Goal: Task Accomplishment & Management: Manage account settings

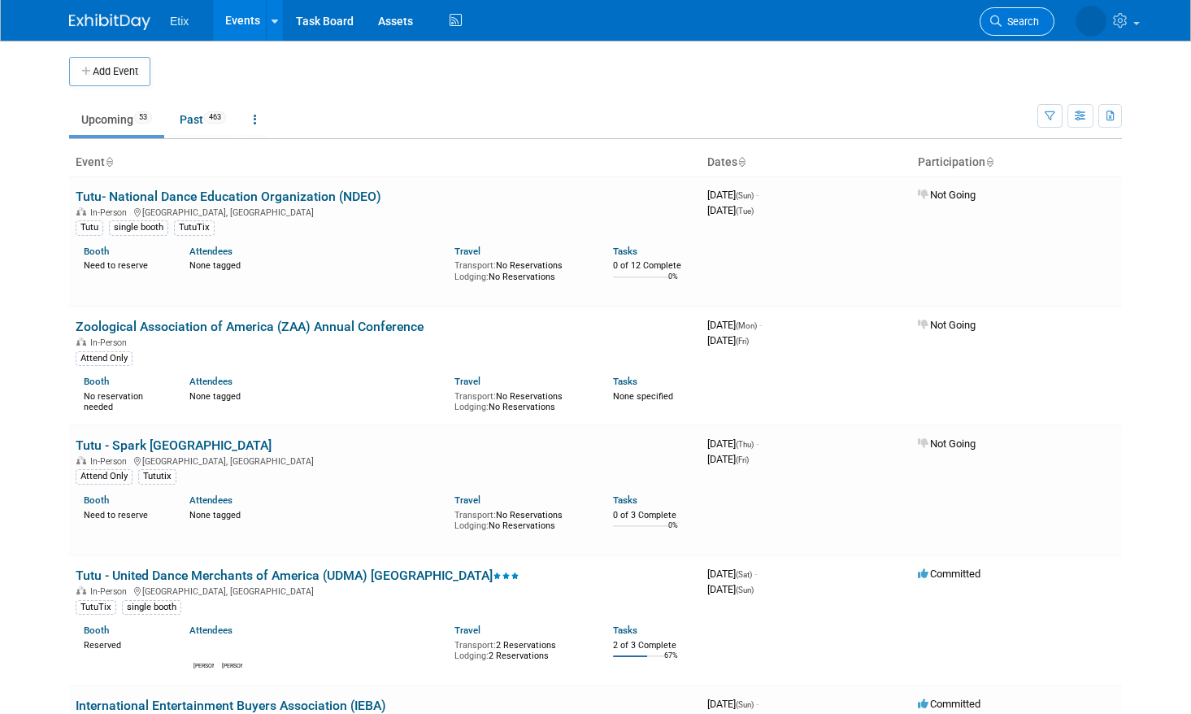
click at [1029, 17] on span "Search" at bounding box center [1020, 21] width 37 height 12
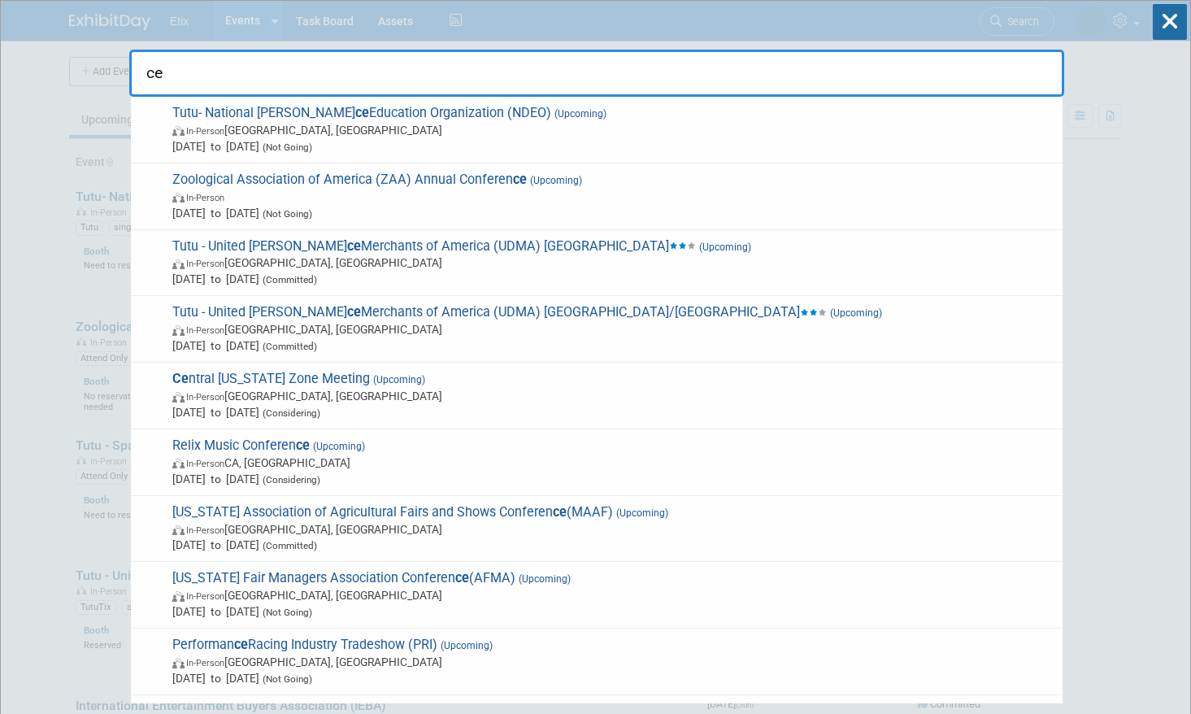
type input "c"
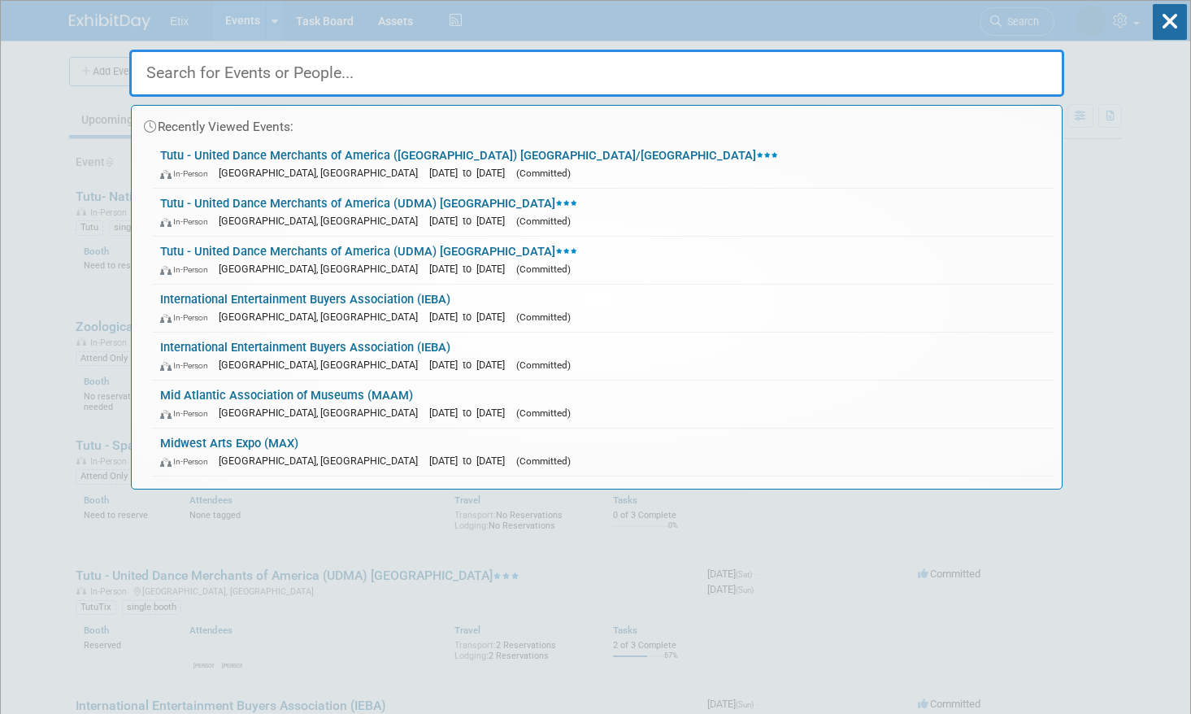
type input "e"
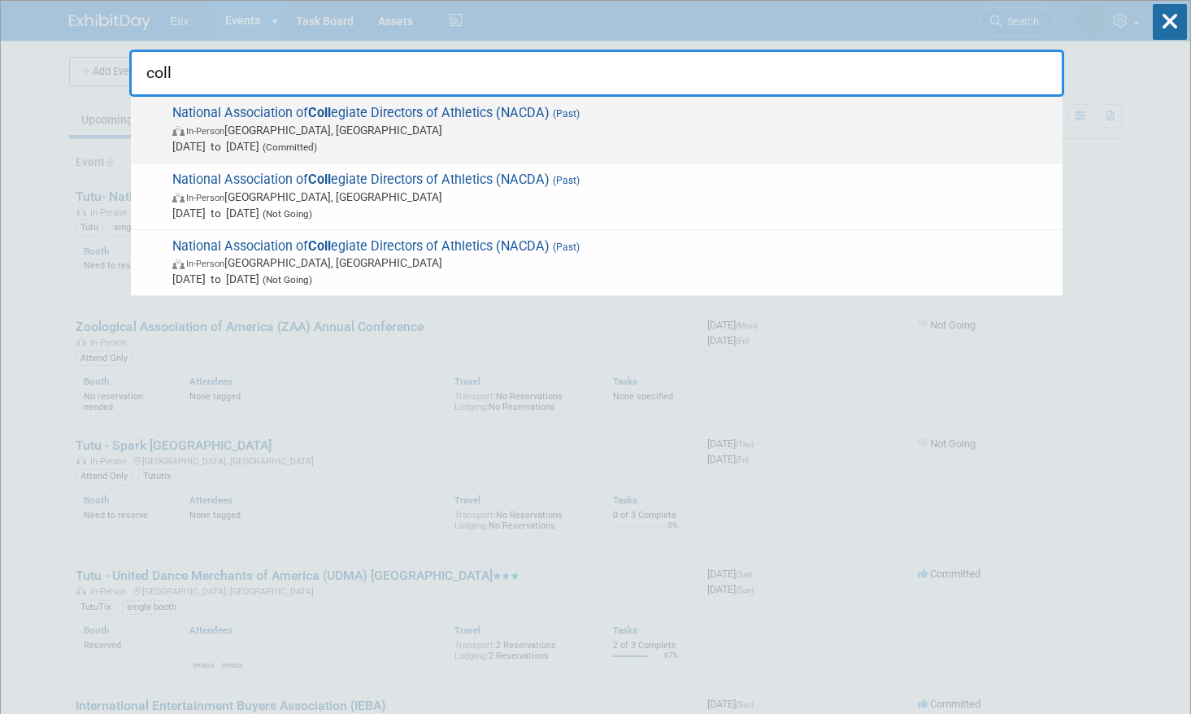
type input "coll"
click at [366, 110] on span "National Association of Coll egiate Directors of Athletics (NACDA) (Past) In-Pe…" at bounding box center [610, 130] width 887 height 50
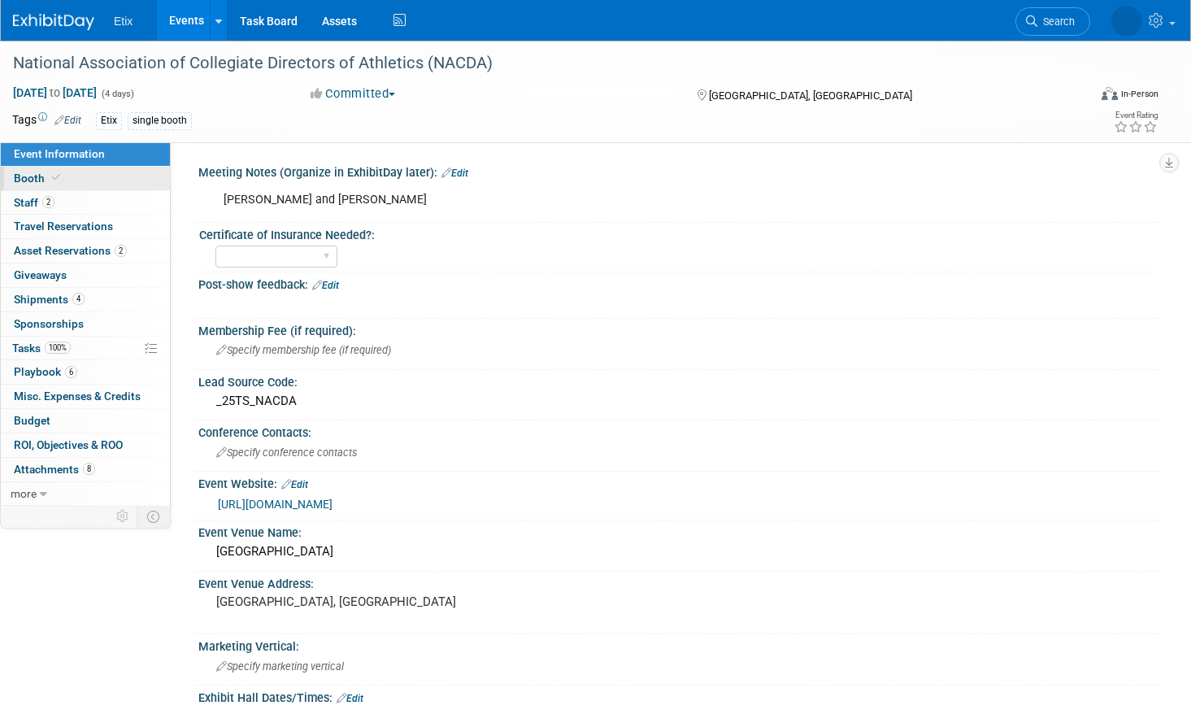
click at [95, 179] on link "Booth" at bounding box center [85, 179] width 169 height 24
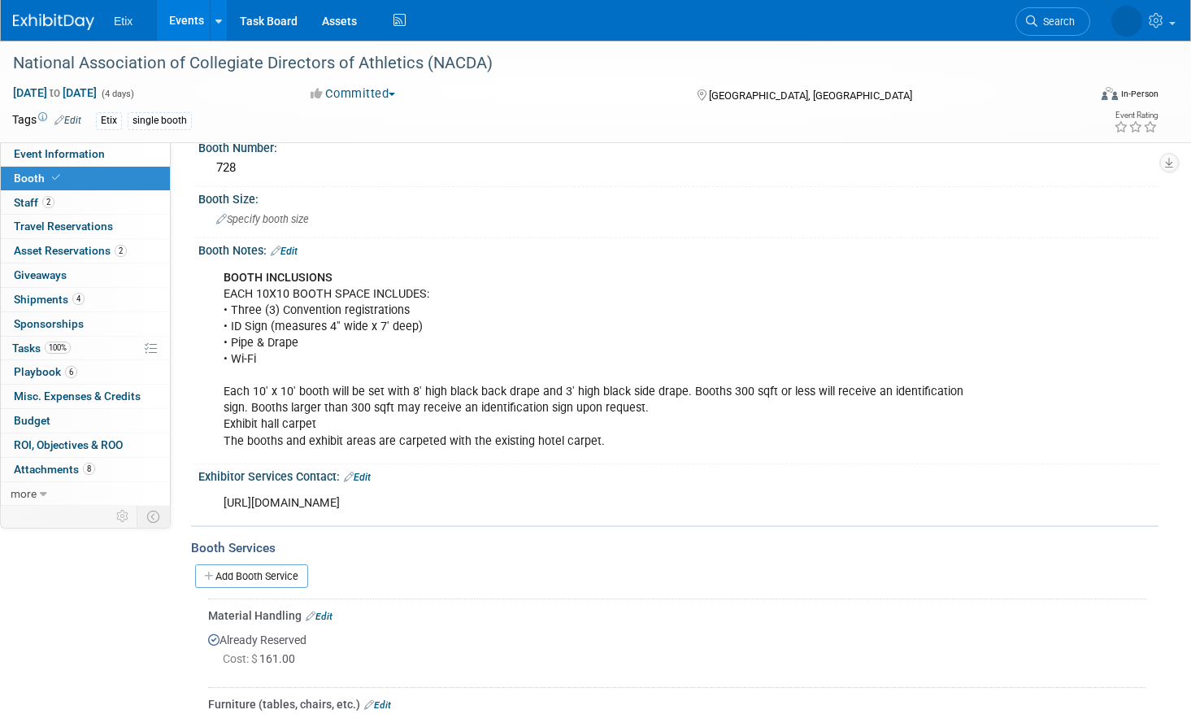
scroll to position [174, 0]
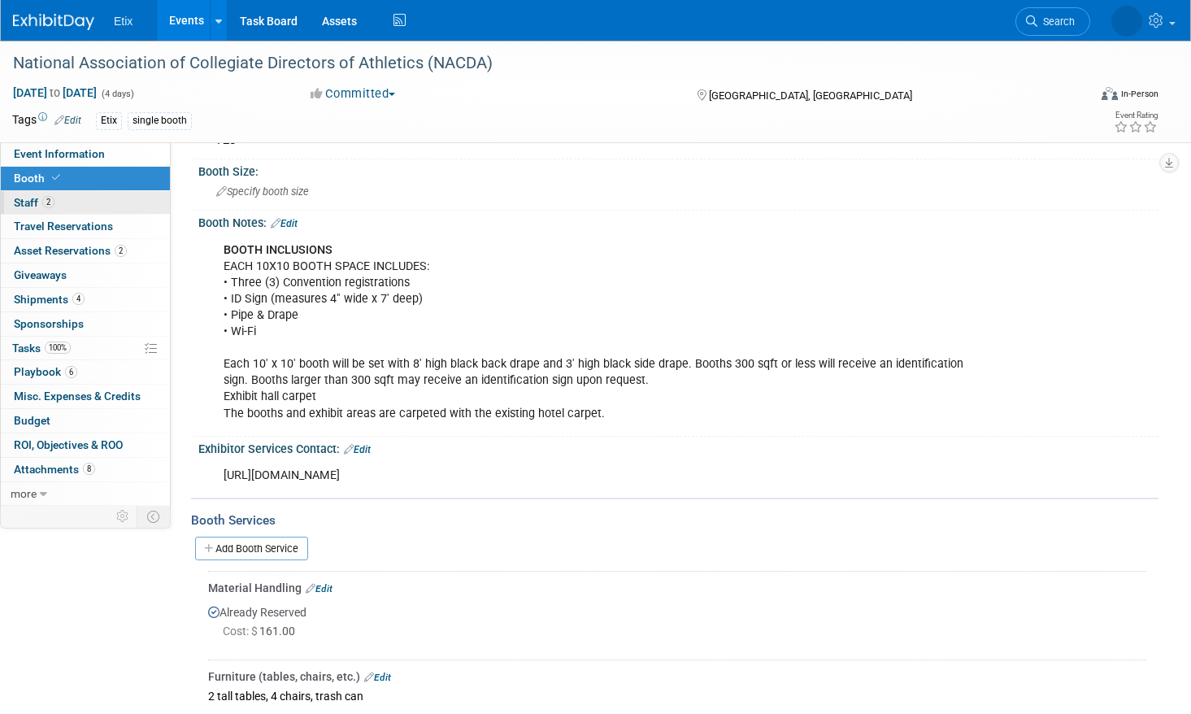
click at [131, 195] on link "2 Staff 2" at bounding box center [85, 203] width 169 height 24
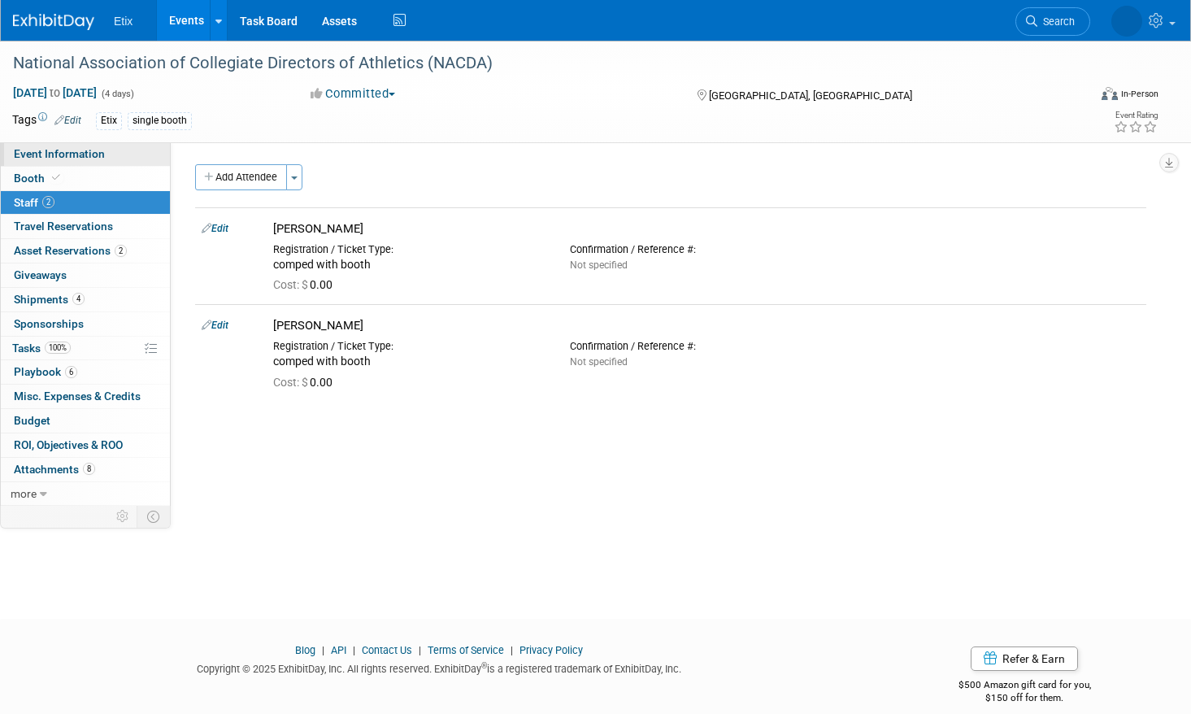
click at [128, 152] on link "Event Information" at bounding box center [85, 154] width 169 height 24
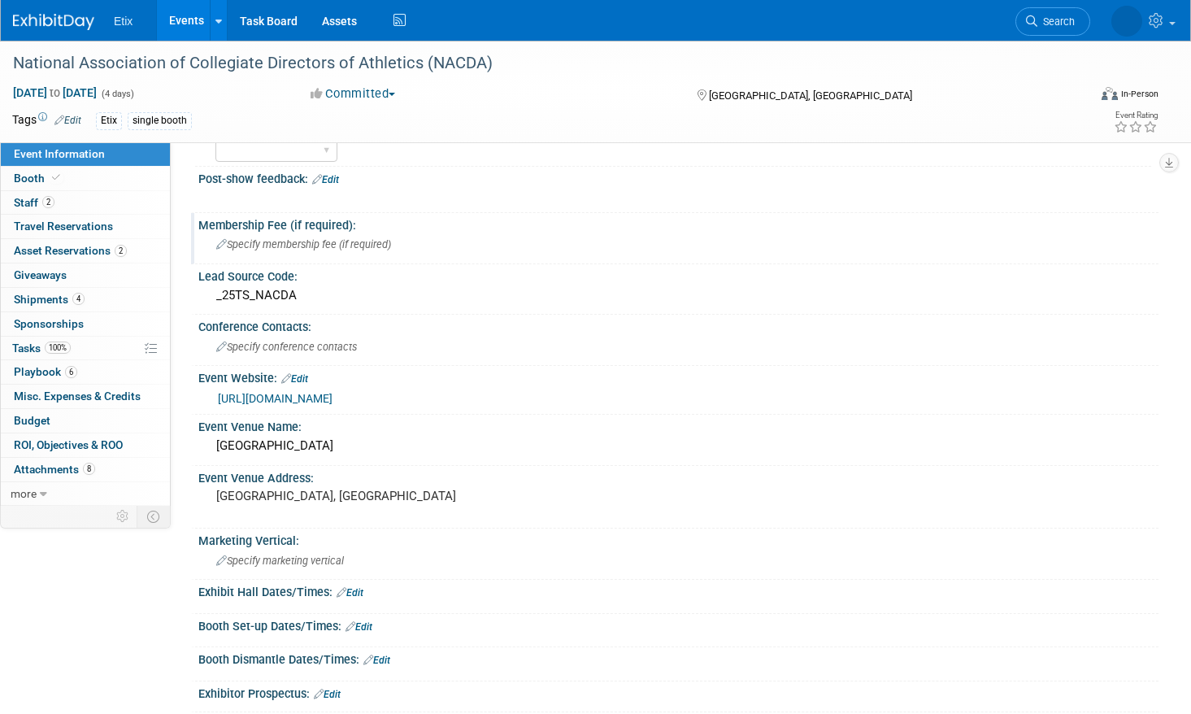
scroll to position [211, 0]
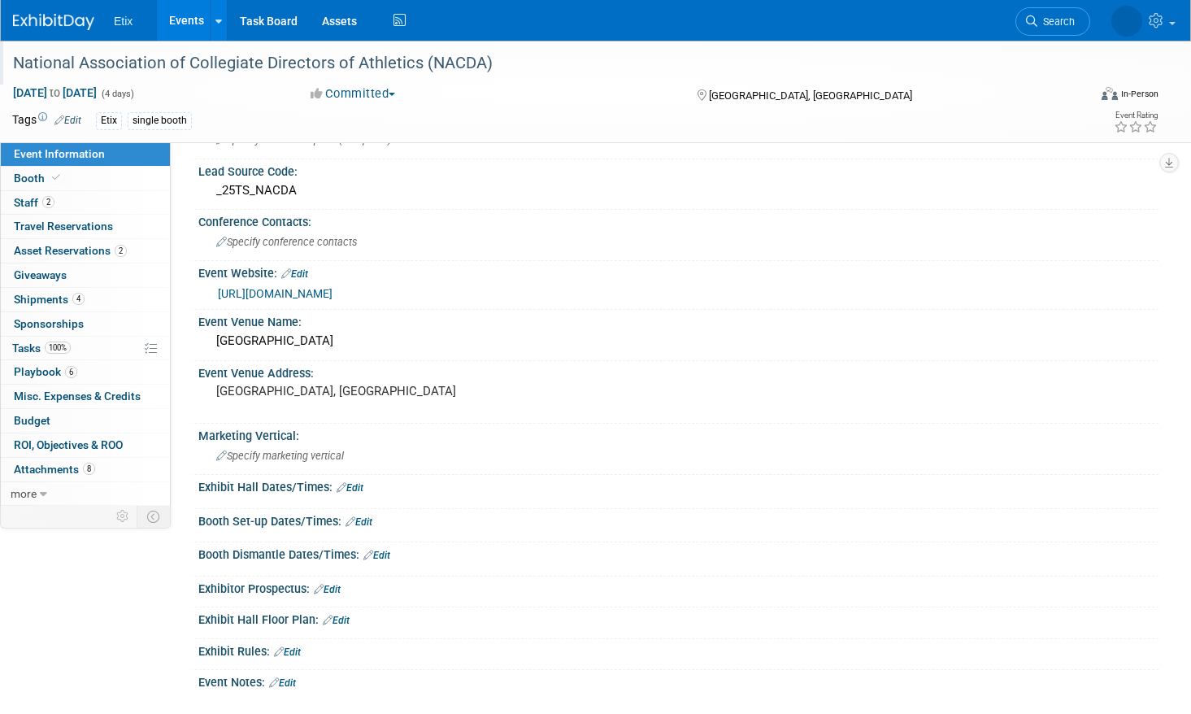
click at [181, 65] on div "National Association of Collegiate Directors of Athletics (NACDA)" at bounding box center [534, 63] width 1054 height 29
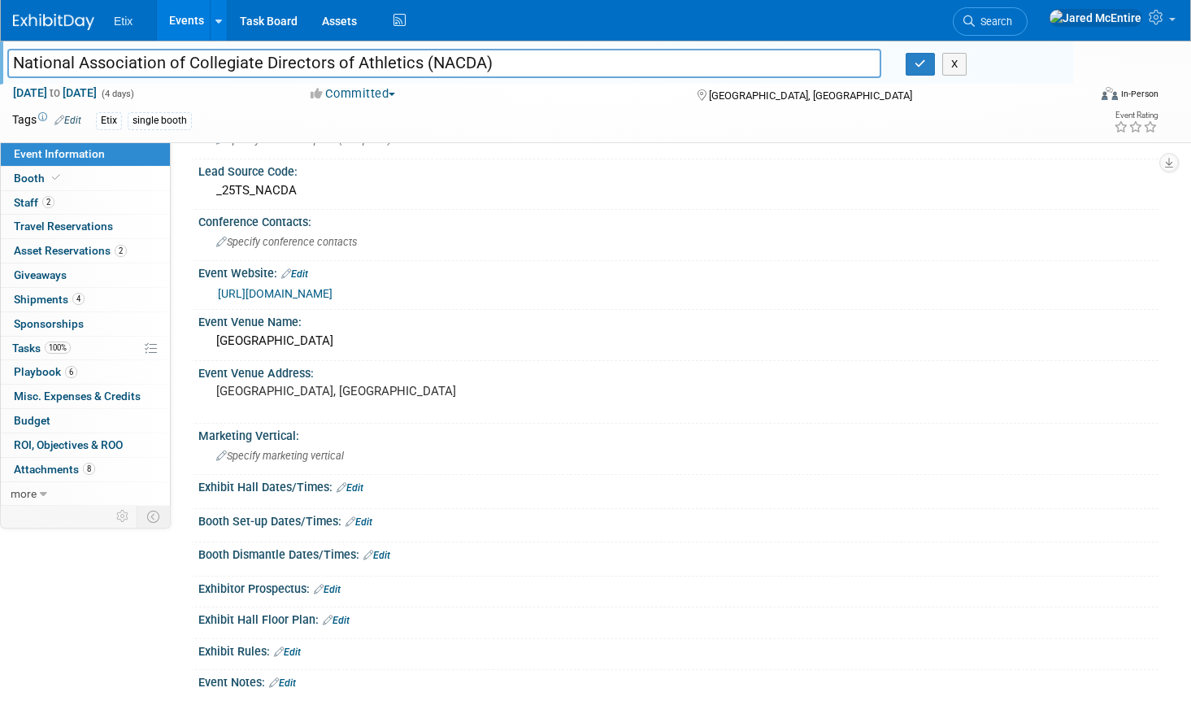
click at [920, 136] on div "Tags Edit Etix single booth Event Rating" at bounding box center [585, 123] width 1171 height 28
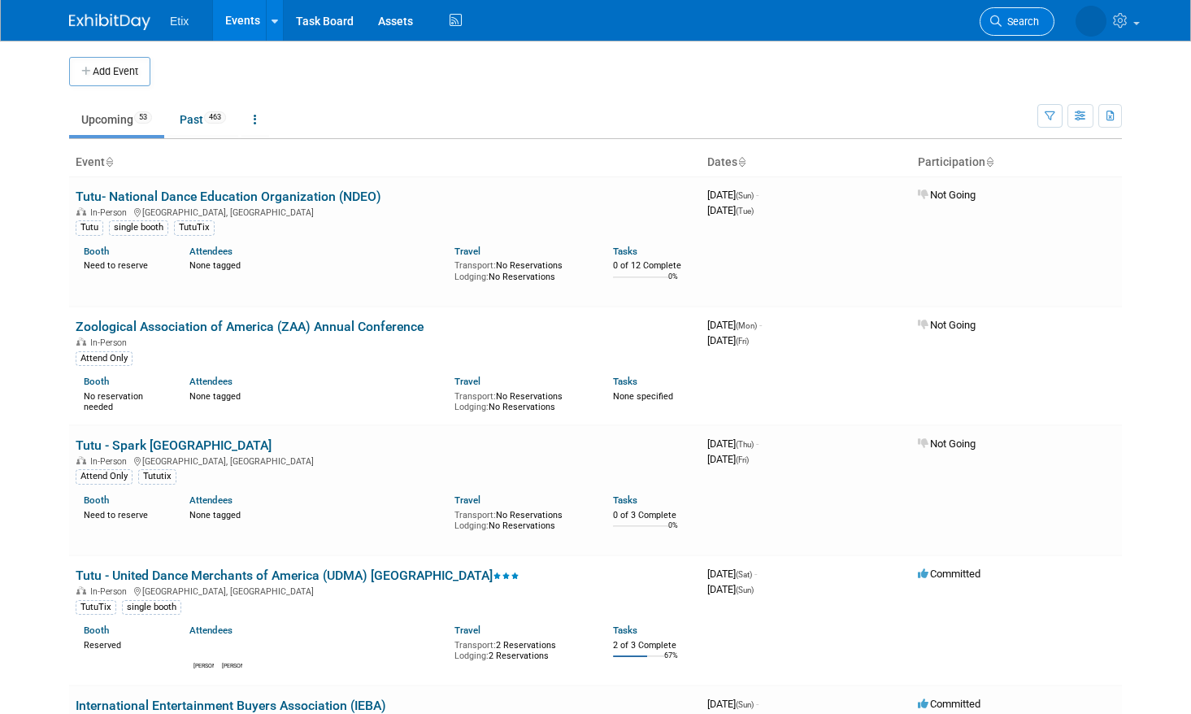
click at [1026, 24] on span "Search" at bounding box center [1020, 21] width 37 height 12
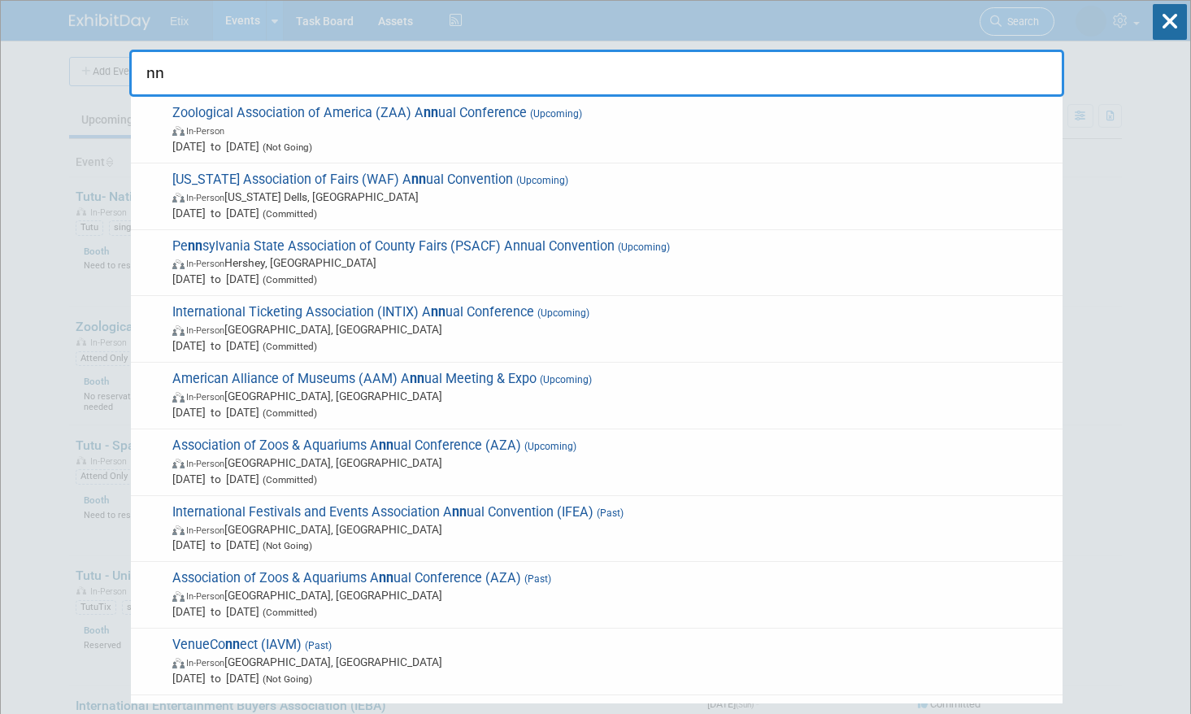
type input "n"
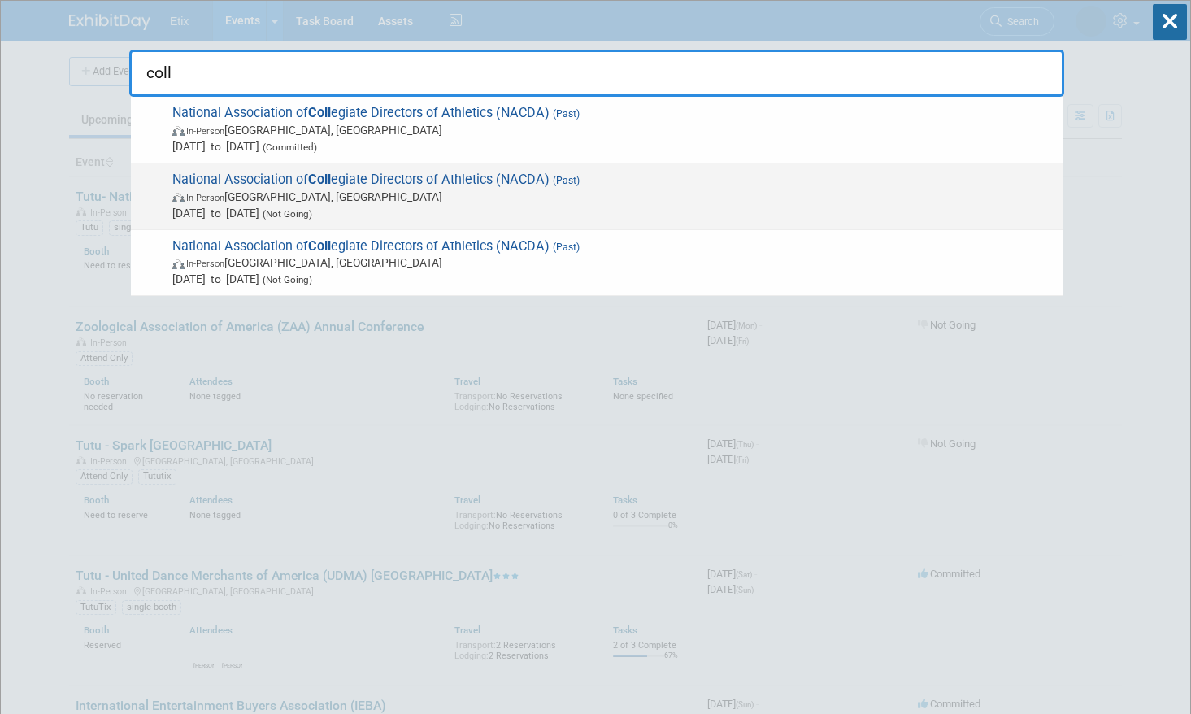
type input "coll"
click at [376, 185] on span "National Association of Coll egiate Directors of Athletics (NACDA) (Past) In-Pe…" at bounding box center [610, 197] width 887 height 50
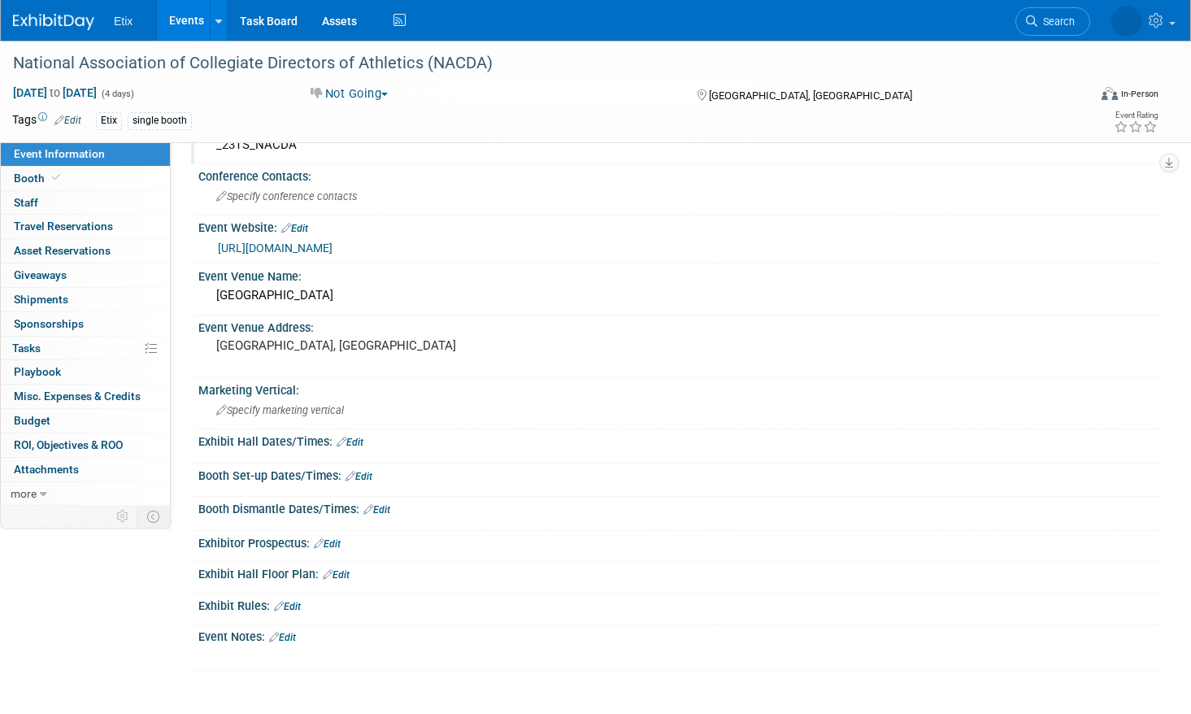
scroll to position [372, 0]
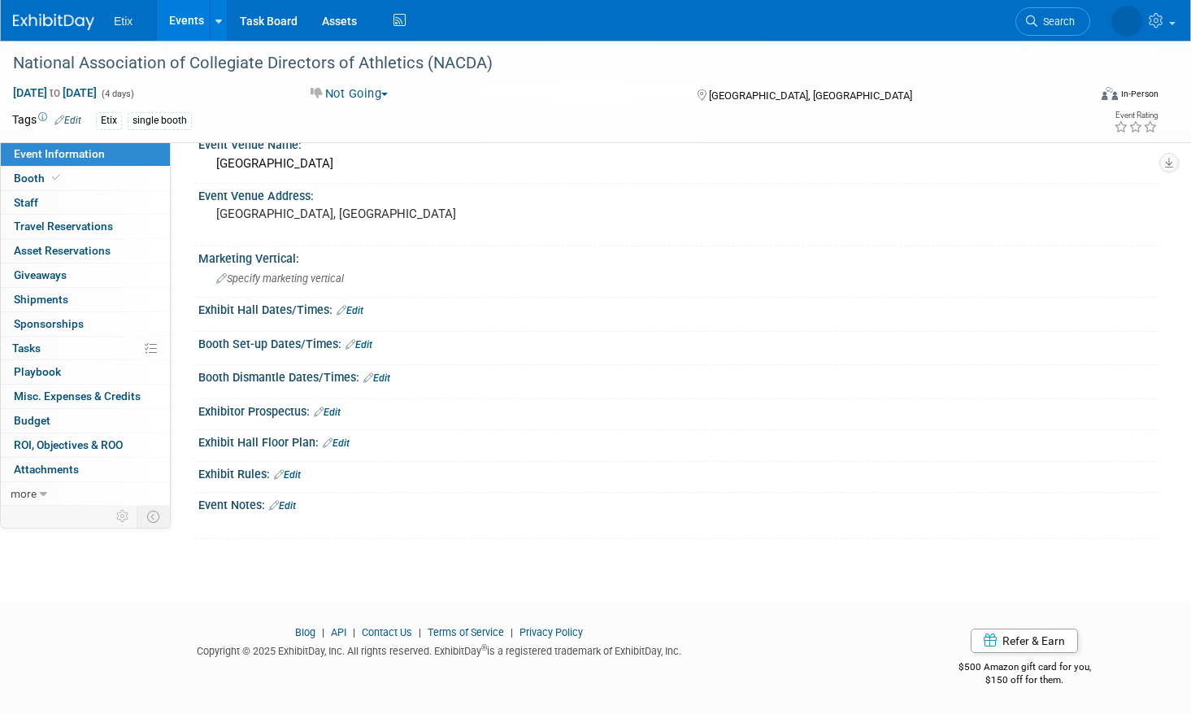
click at [176, 20] on link "Events" at bounding box center [186, 20] width 59 height 41
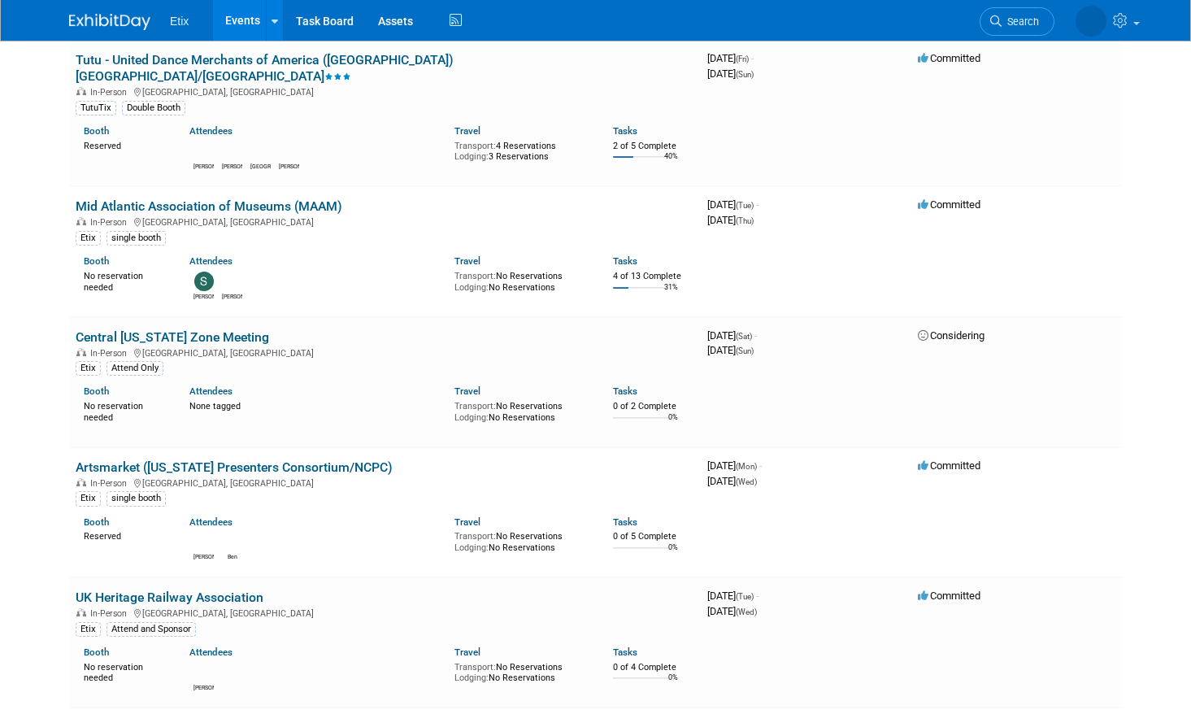
scroll to position [975, 0]
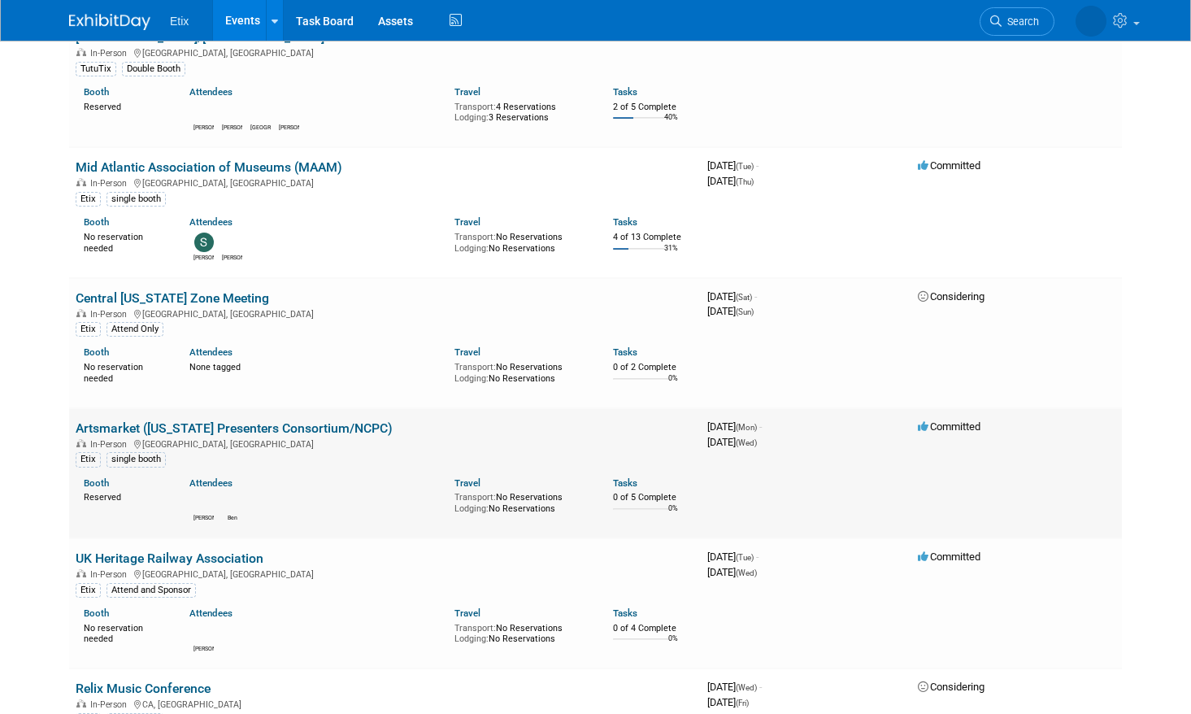
click at [312, 420] on link "Artsmarket ([US_STATE] Presenters Consortium/NCPC)" at bounding box center [234, 427] width 317 height 15
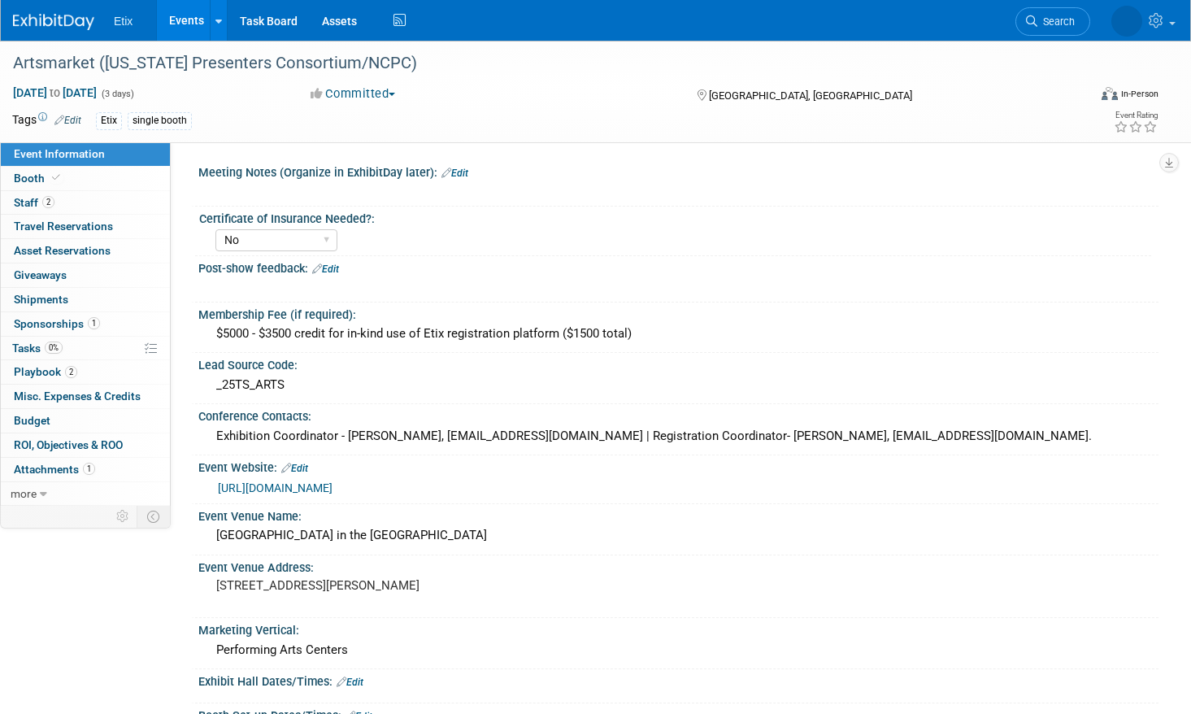
select select "No"
click at [102, 351] on link "0% Tasks 0%" at bounding box center [85, 349] width 169 height 24
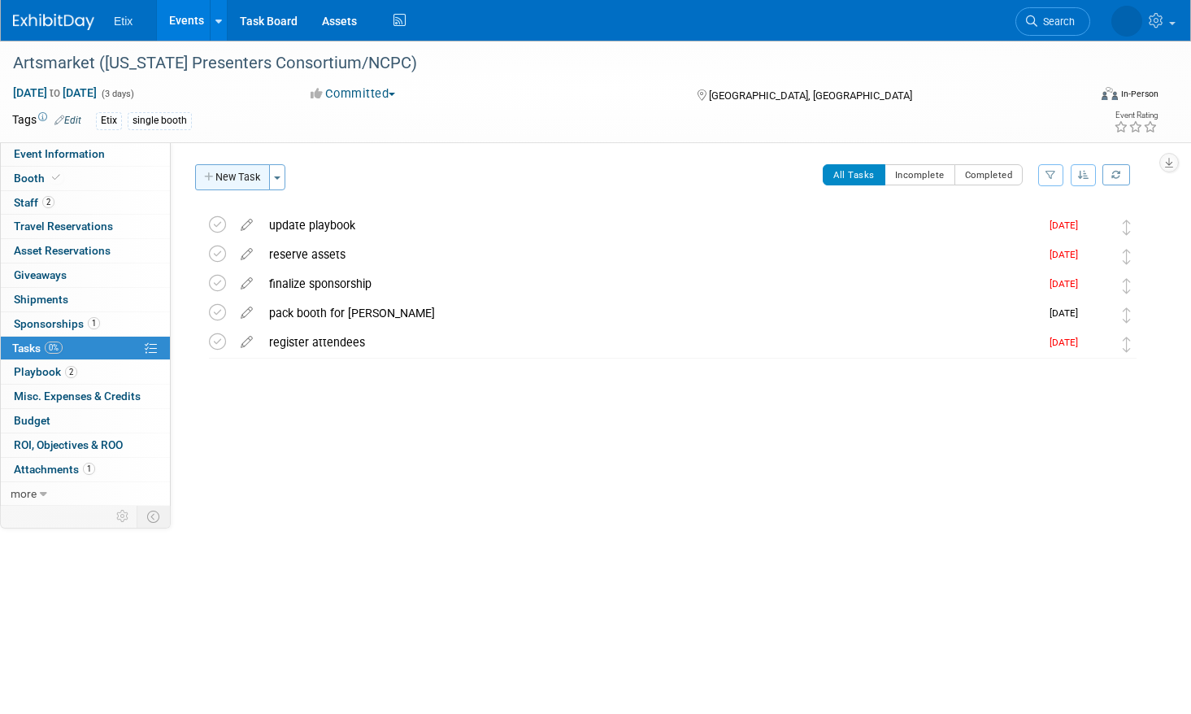
click at [246, 176] on button "New Task" at bounding box center [232, 177] width 75 height 26
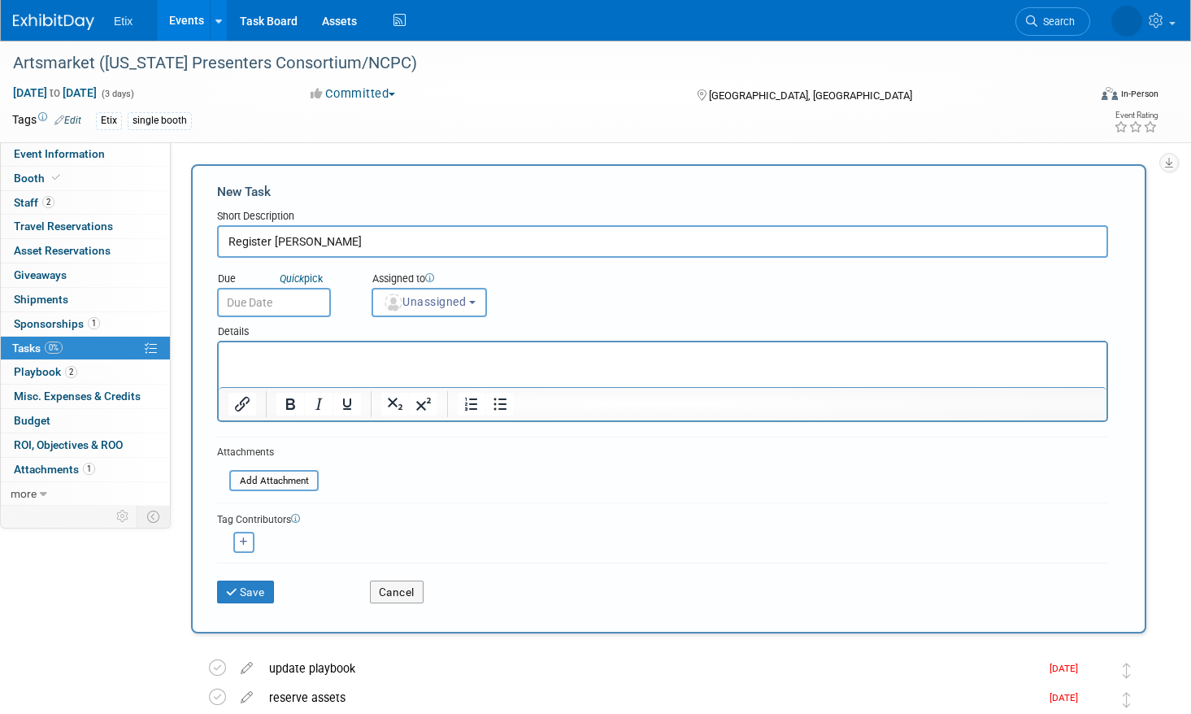
type input "Register Lynda"
click at [289, 298] on input "text" at bounding box center [274, 302] width 114 height 29
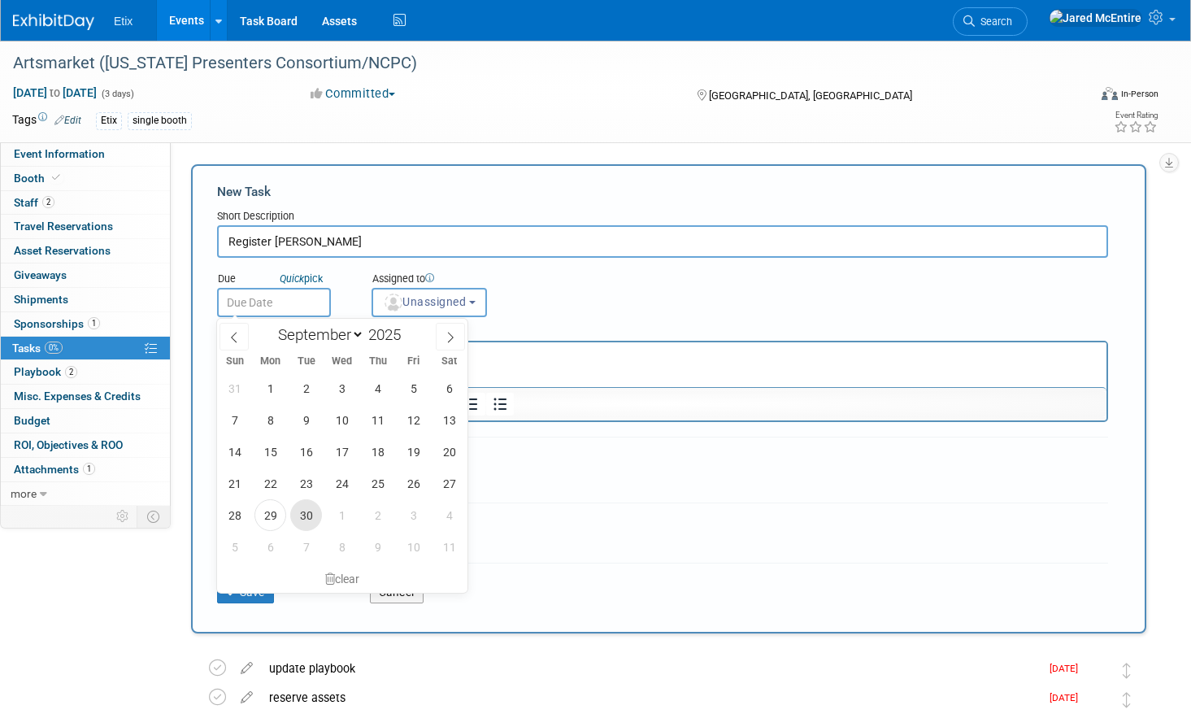
click at [315, 517] on span "30" at bounding box center [306, 515] width 32 height 32
type input "Sep 30, 2025"
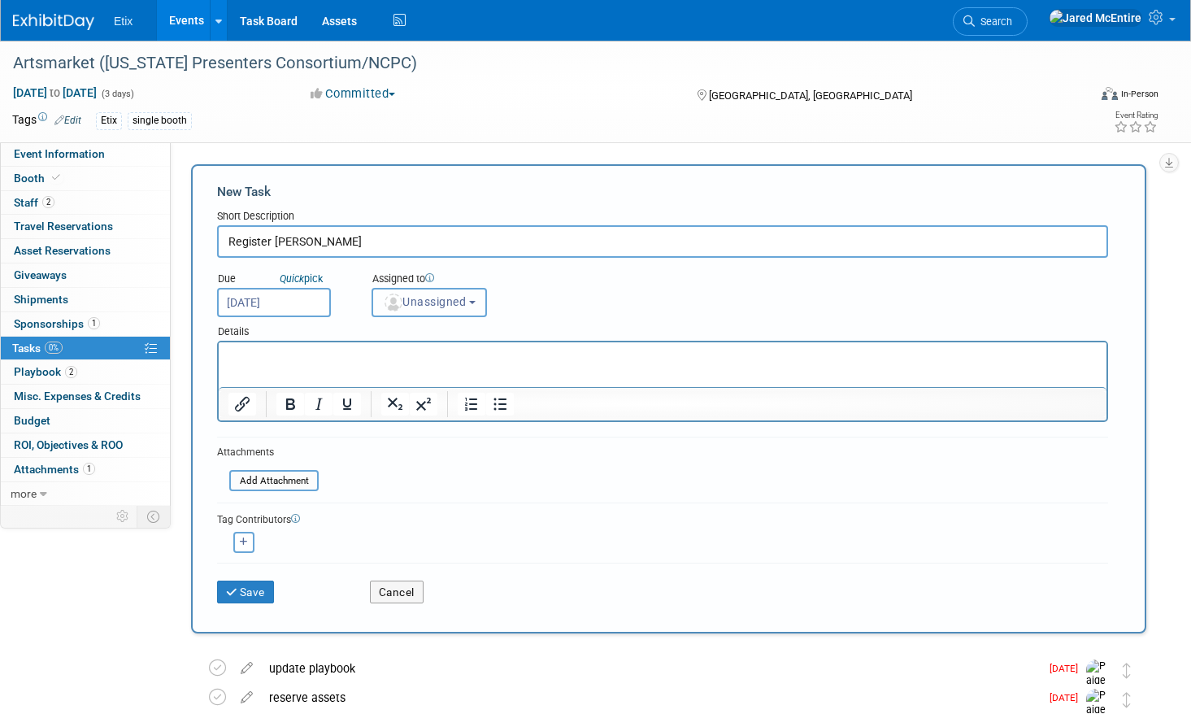
click at [450, 299] on span "Unassigned" at bounding box center [424, 301] width 83 height 13
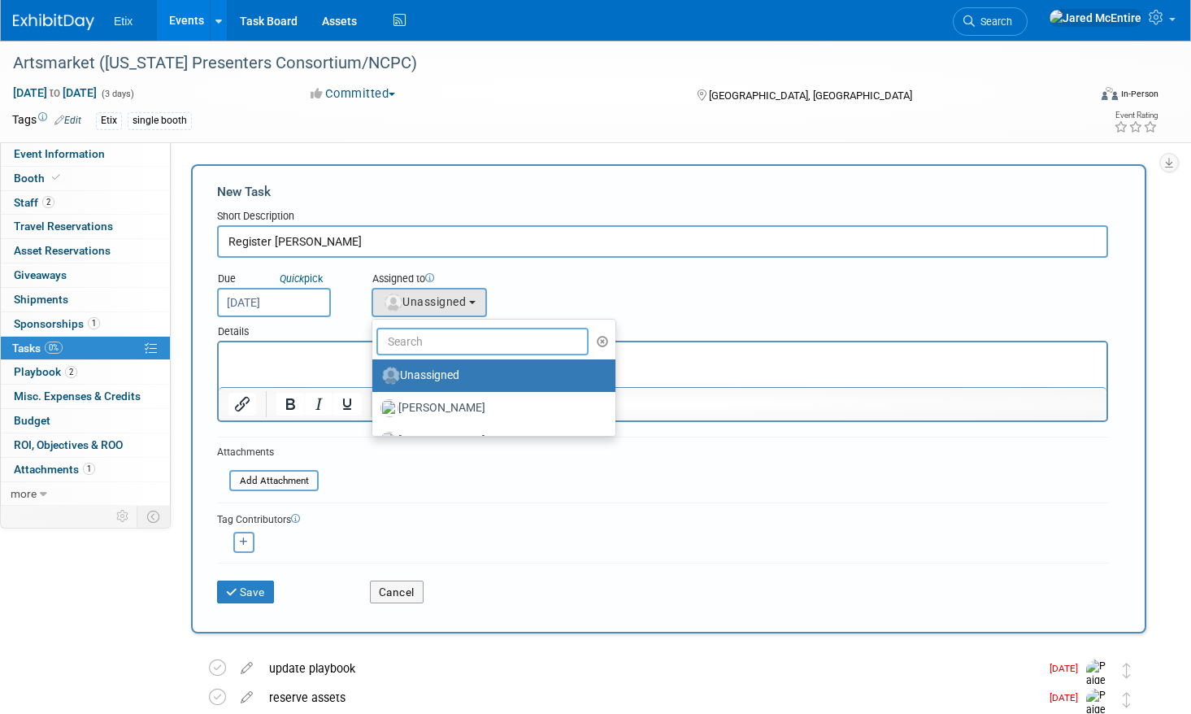
click at [445, 344] on input "text" at bounding box center [482, 342] width 212 height 28
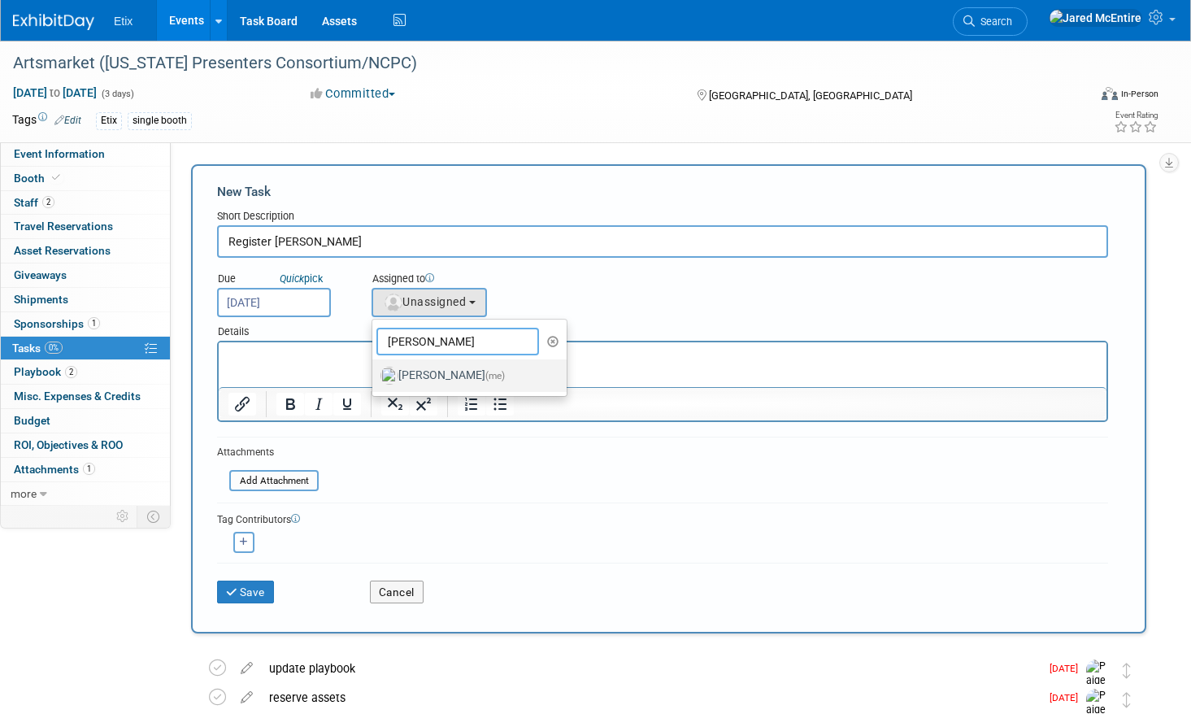
type input "jared"
click at [393, 369] on img at bounding box center [389, 376] width 18 height 18
click at [375, 369] on input "Jared McEntire (me)" at bounding box center [369, 373] width 11 height 11
select select "fd18225a-c7e9-469f-8cd6-bfee3399cd41"
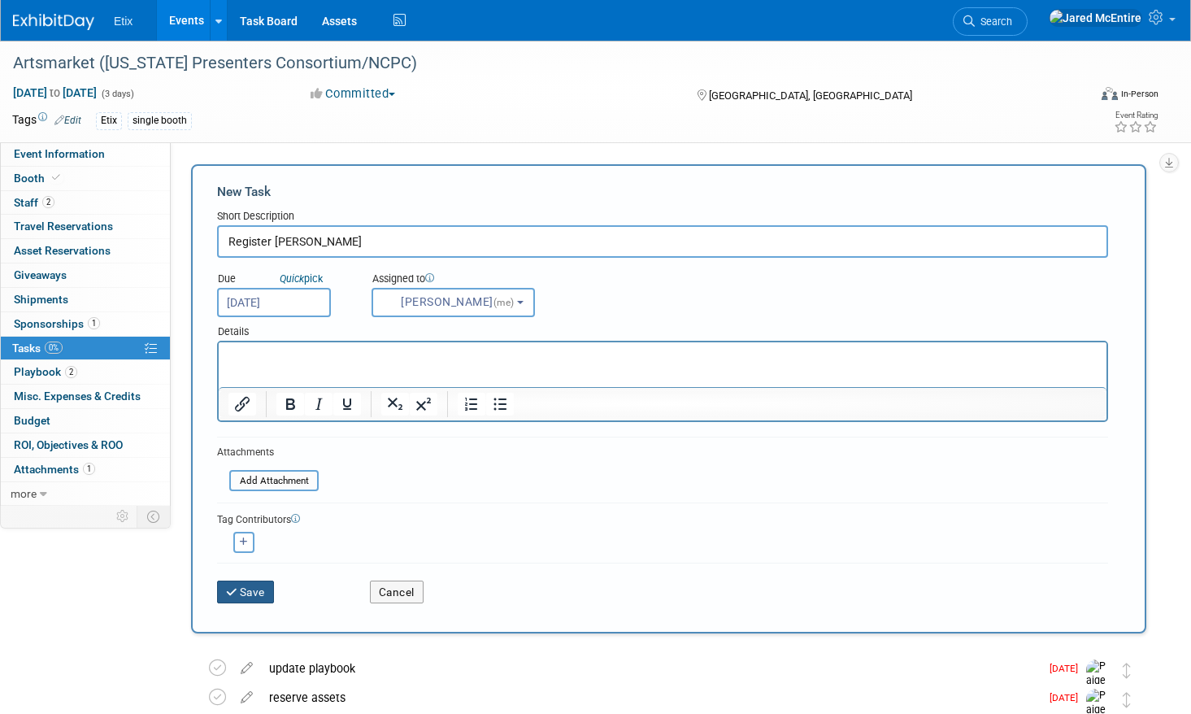
click at [250, 593] on button "Save" at bounding box center [245, 591] width 57 height 23
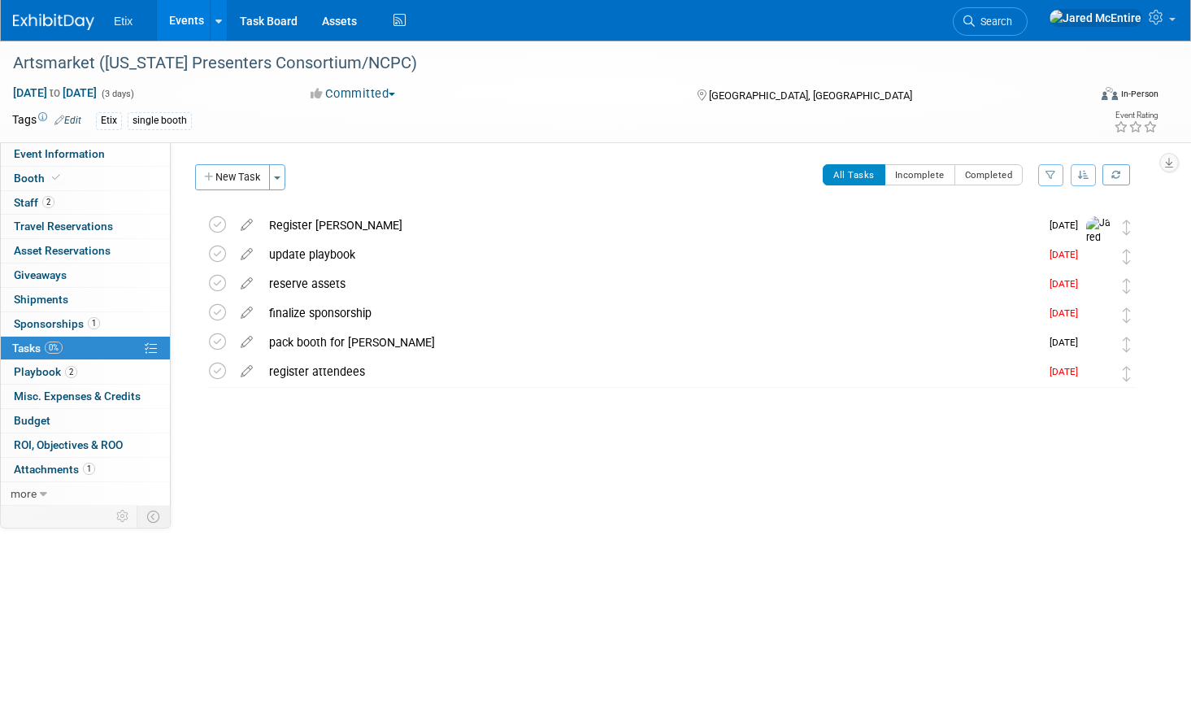
click at [196, 24] on link "Events" at bounding box center [186, 20] width 59 height 41
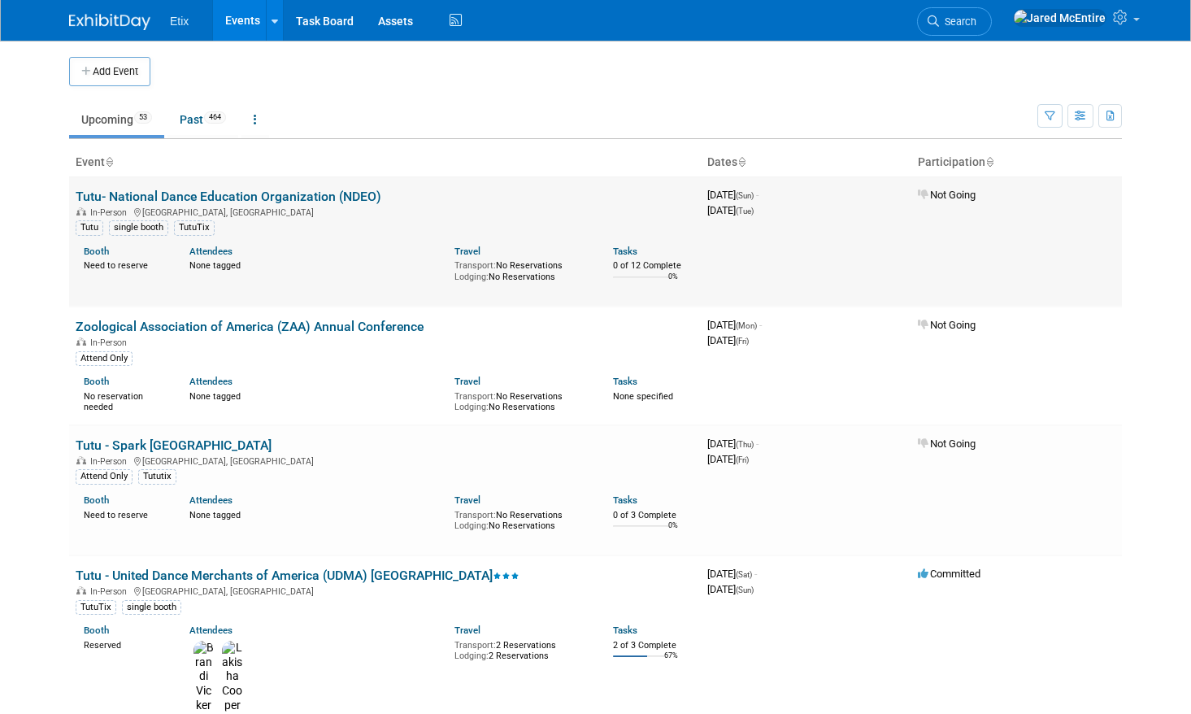
click at [331, 199] on link "Tutu- National Dance Education Organization (NDEO)" at bounding box center [229, 196] width 306 height 15
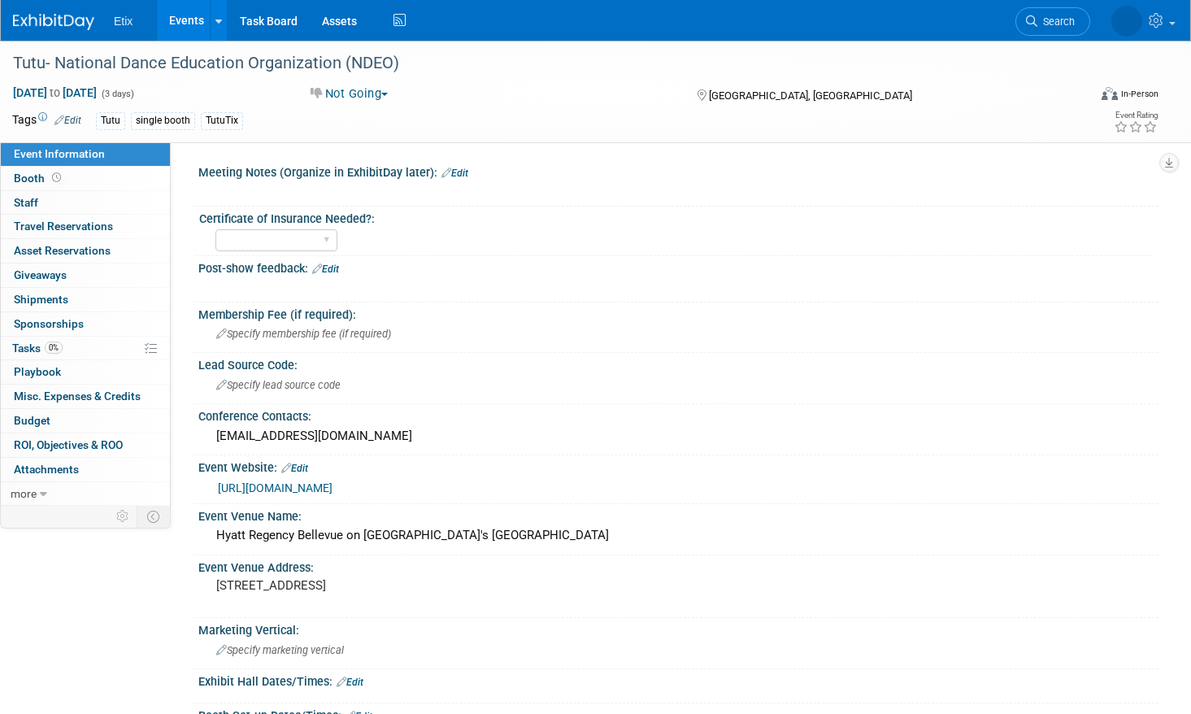
click at [186, 27] on link "Events" at bounding box center [186, 20] width 59 height 41
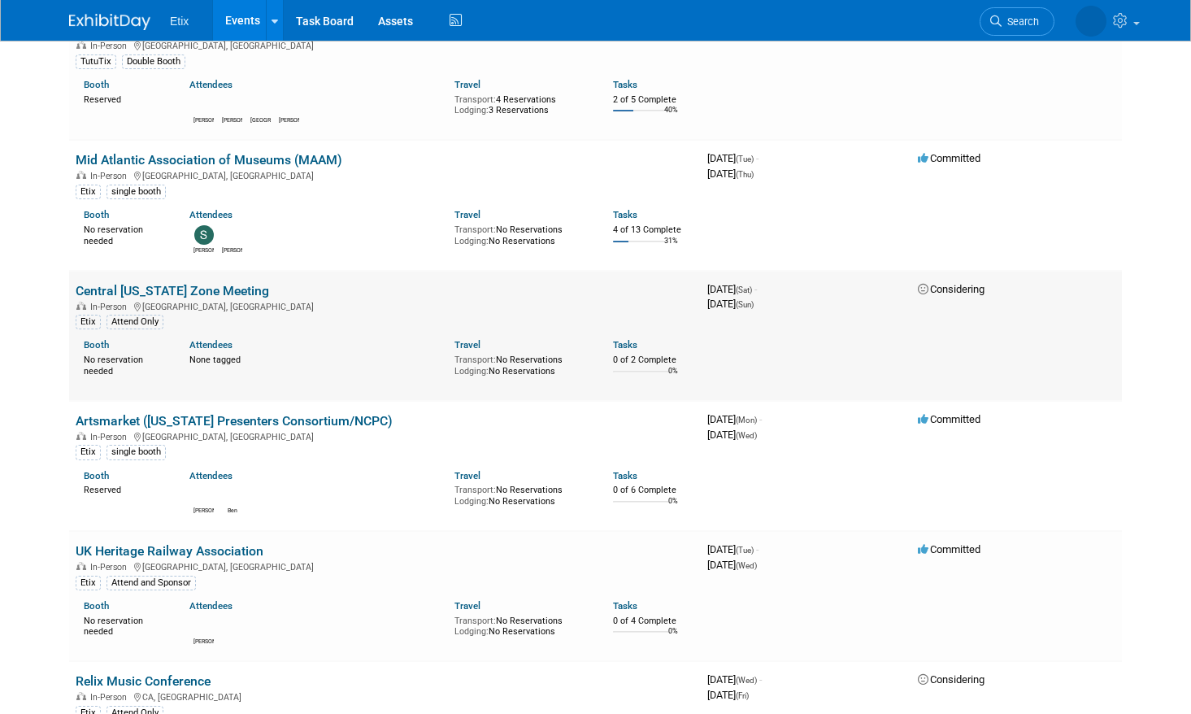
scroll to position [983, 0]
click at [342, 412] on link "Artsmarket ([US_STATE] Presenters Consortium/NCPC)" at bounding box center [234, 419] width 317 height 15
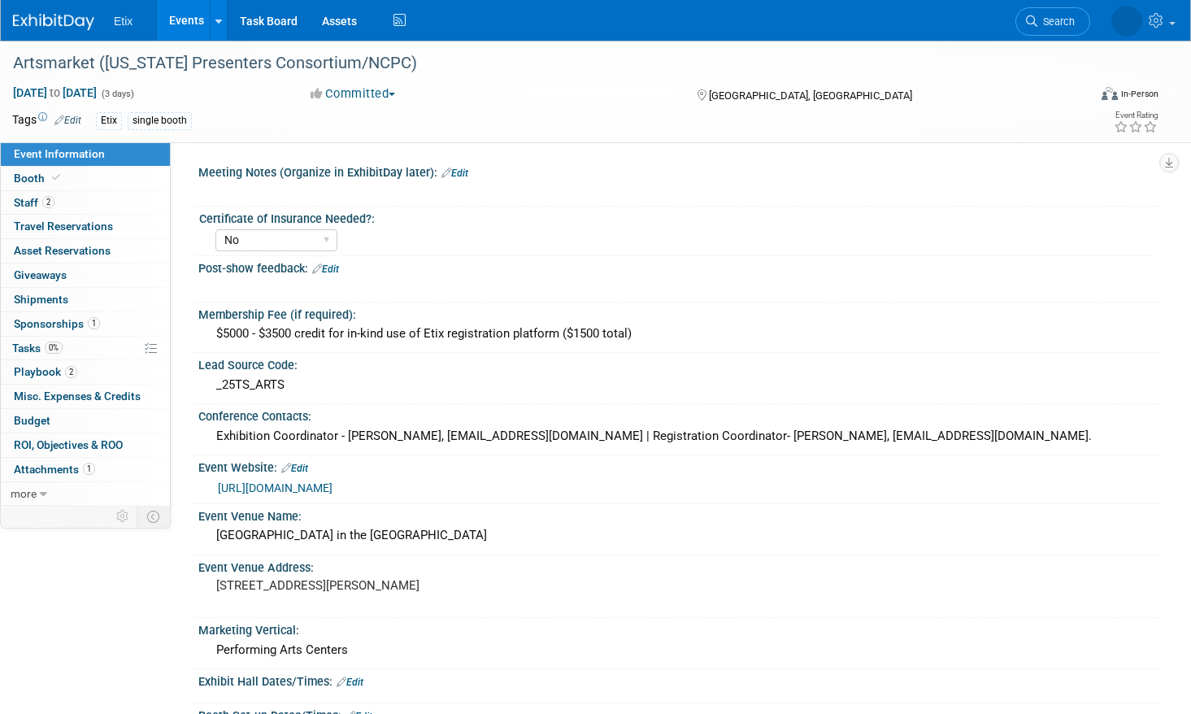
select select "No"
click at [1136, 130] on icon at bounding box center [1135, 126] width 15 height 11
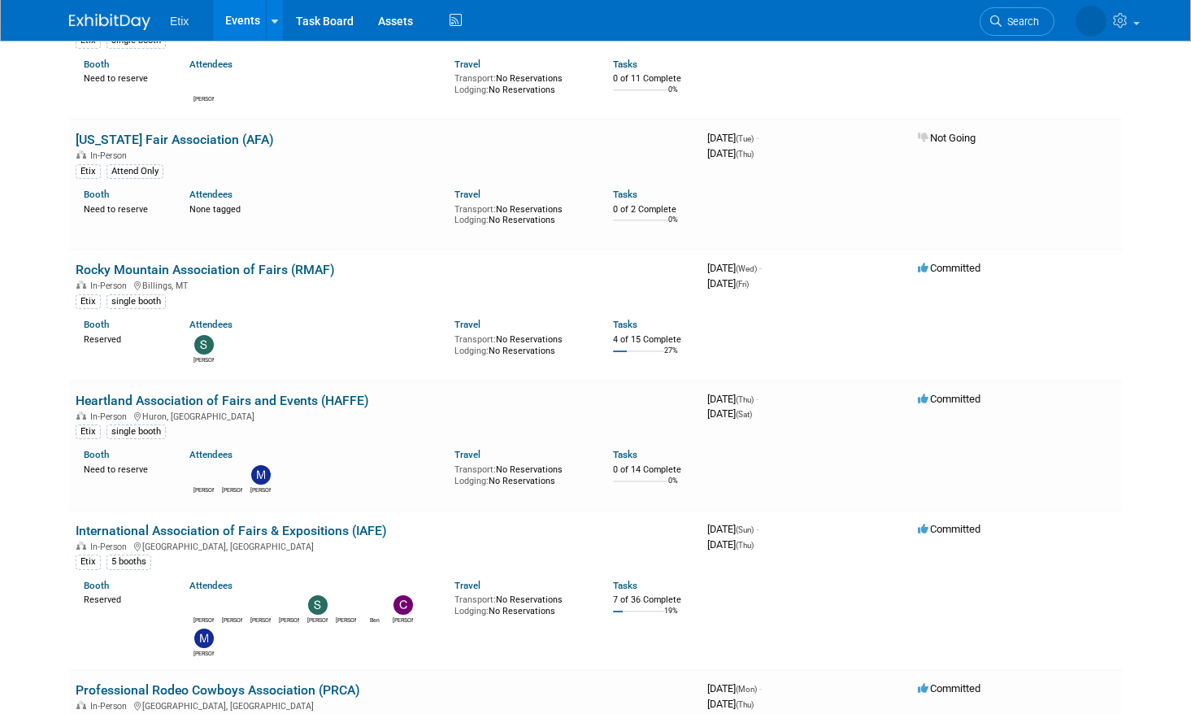
scroll to position [2034, 0]
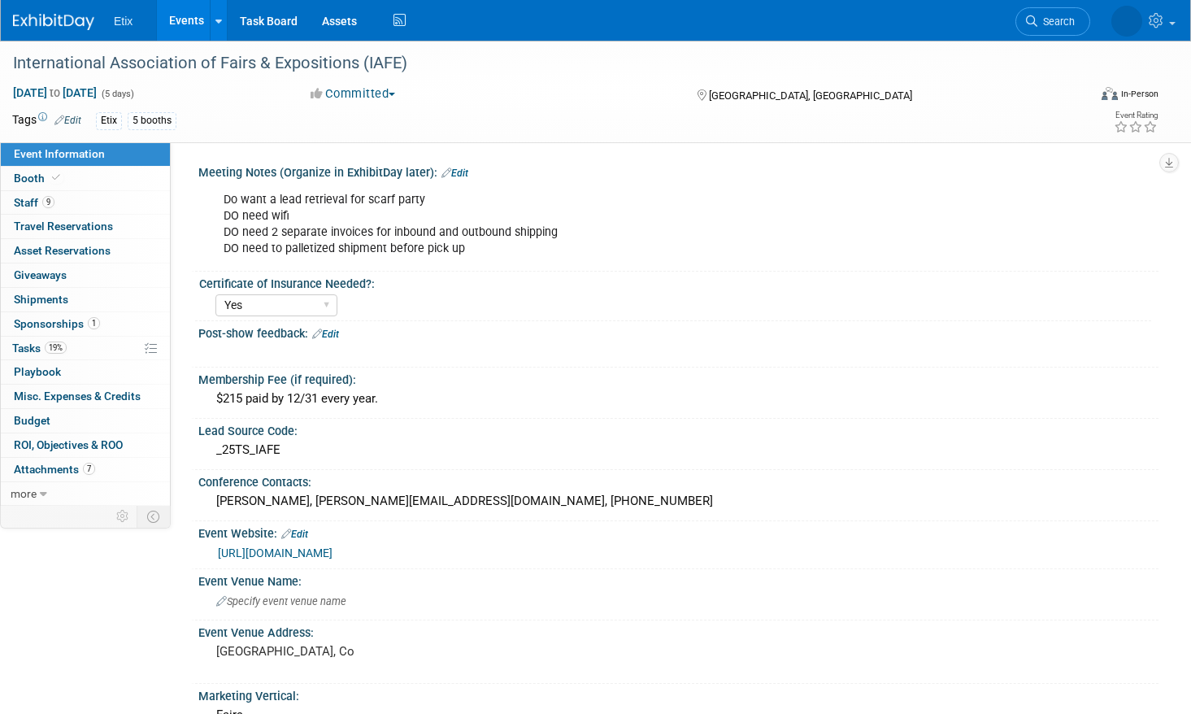
select select "Yes"
click at [1153, 125] on icon at bounding box center [1150, 126] width 15 height 11
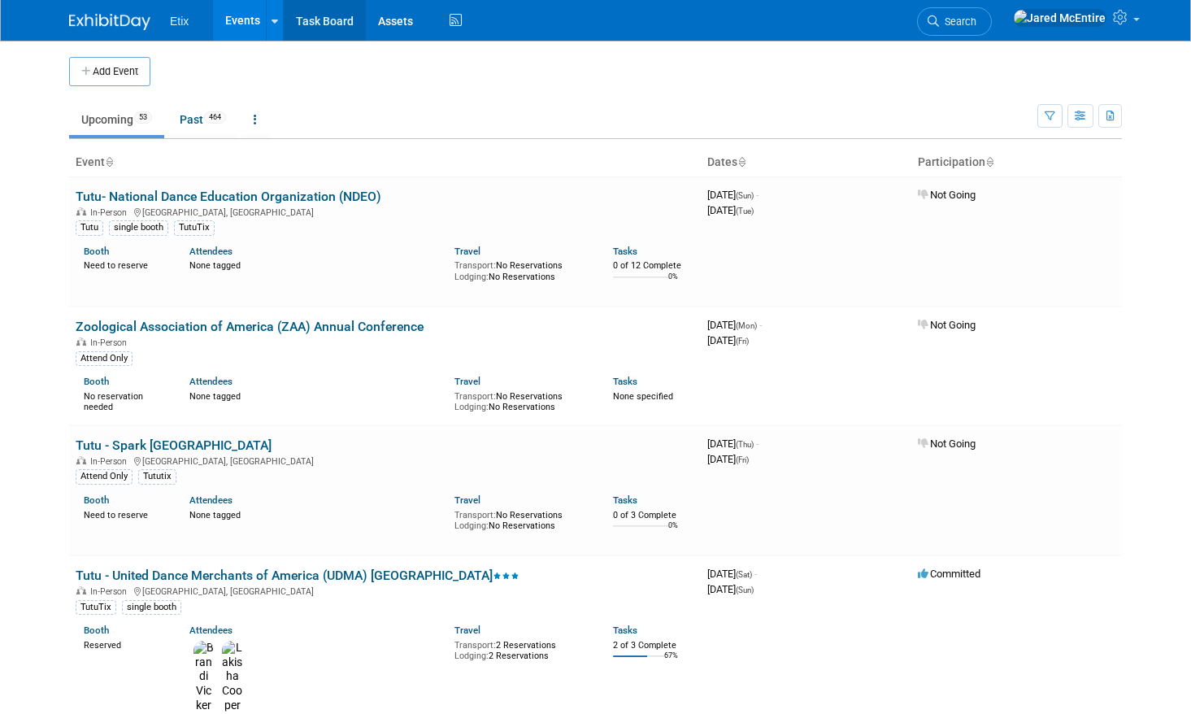
click at [333, 26] on link "Task Board" at bounding box center [325, 20] width 82 height 41
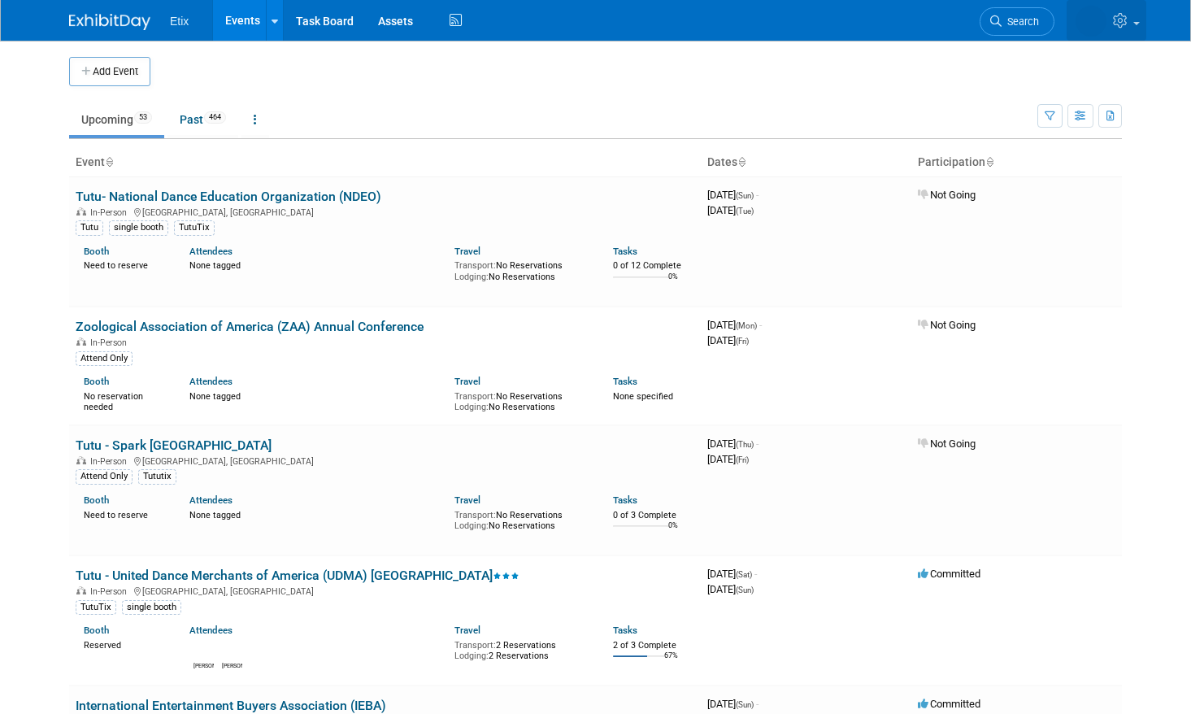
click at [1129, 20] on icon at bounding box center [1122, 20] width 19 height 15
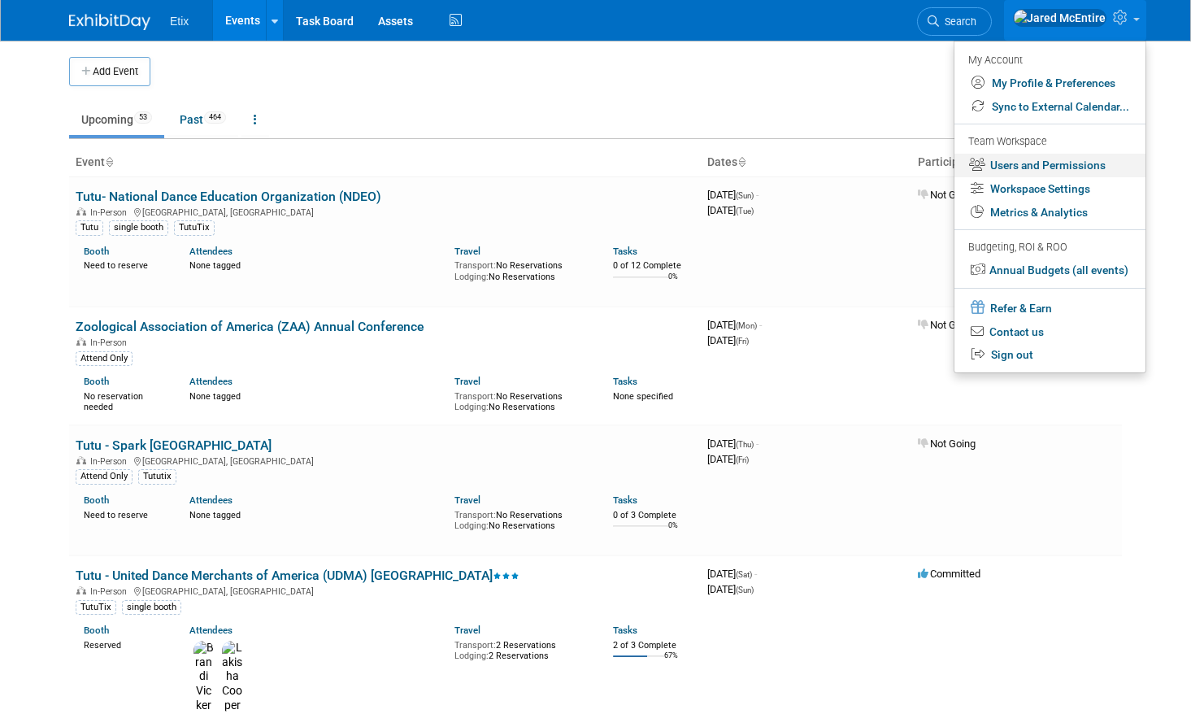
click at [1063, 167] on link "Users and Permissions" at bounding box center [1049, 166] width 191 height 24
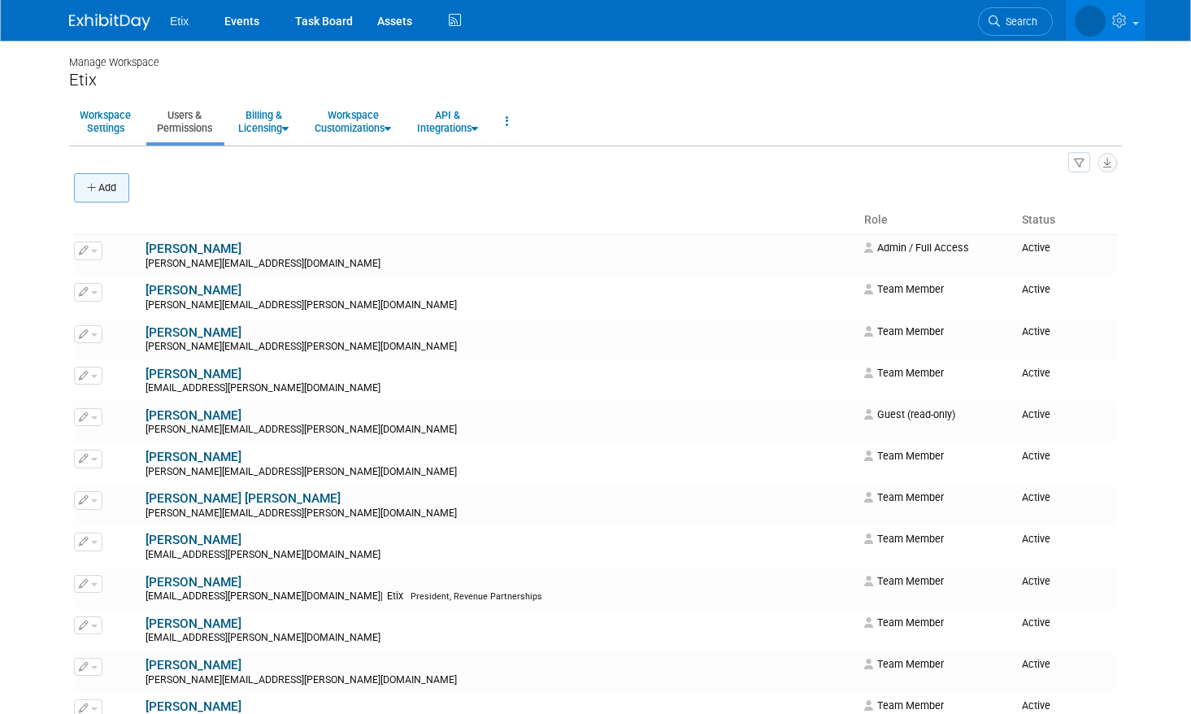
click at [98, 187] on button "Add" at bounding box center [101, 187] width 55 height 29
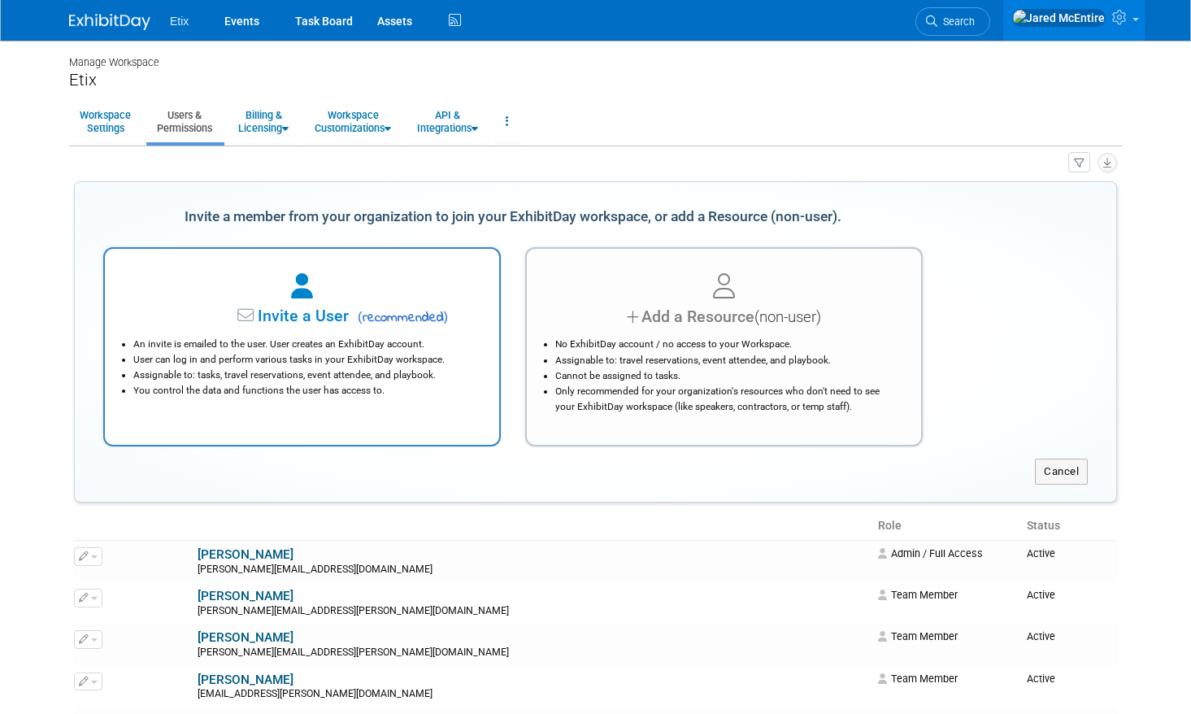
click at [344, 315] on span "Invite a User" at bounding box center [252, 315] width 193 height 19
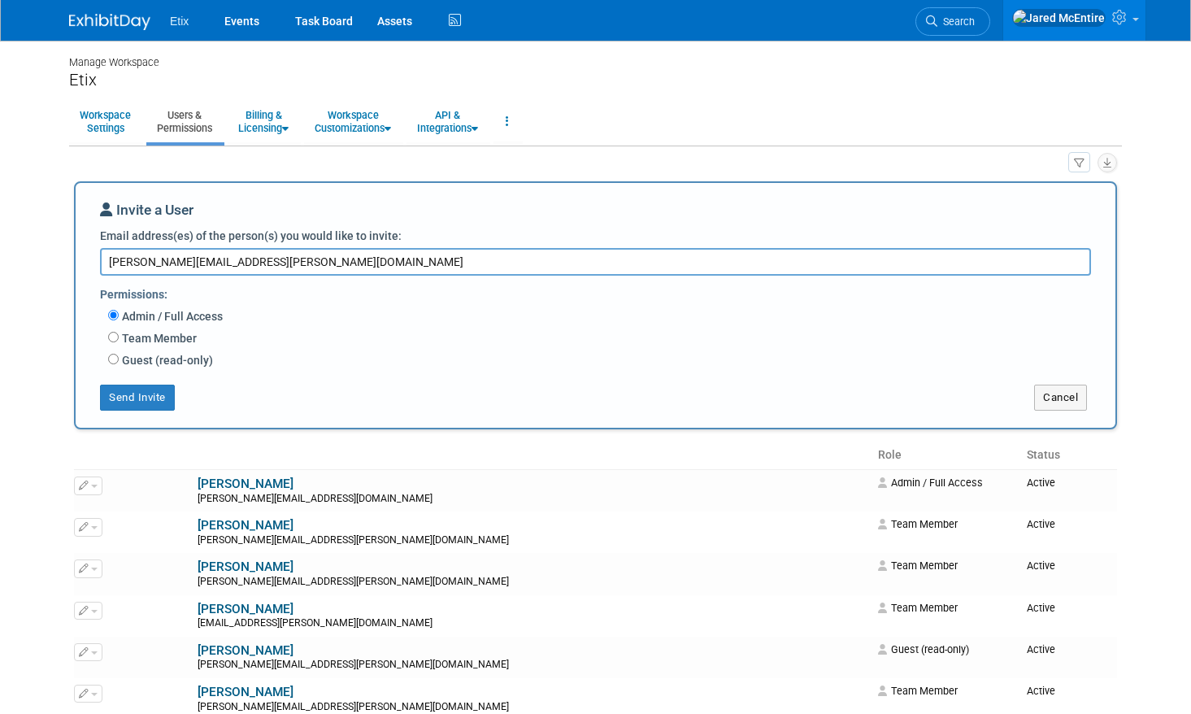
type textarea "[PERSON_NAME][EMAIL_ADDRESS][PERSON_NAME][DOMAIN_NAME]"
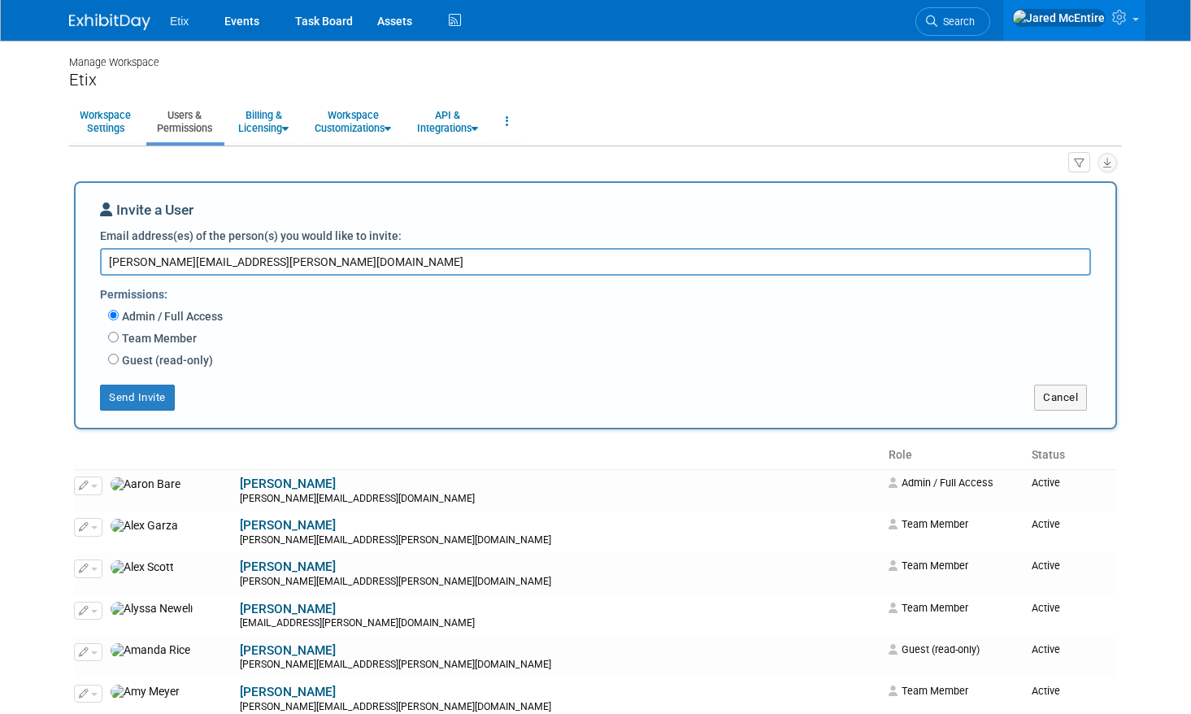
click at [459, 388] on div "Send Invite" at bounding box center [292, 398] width 433 height 26
click at [153, 401] on button "Send Invite" at bounding box center [137, 398] width 75 height 26
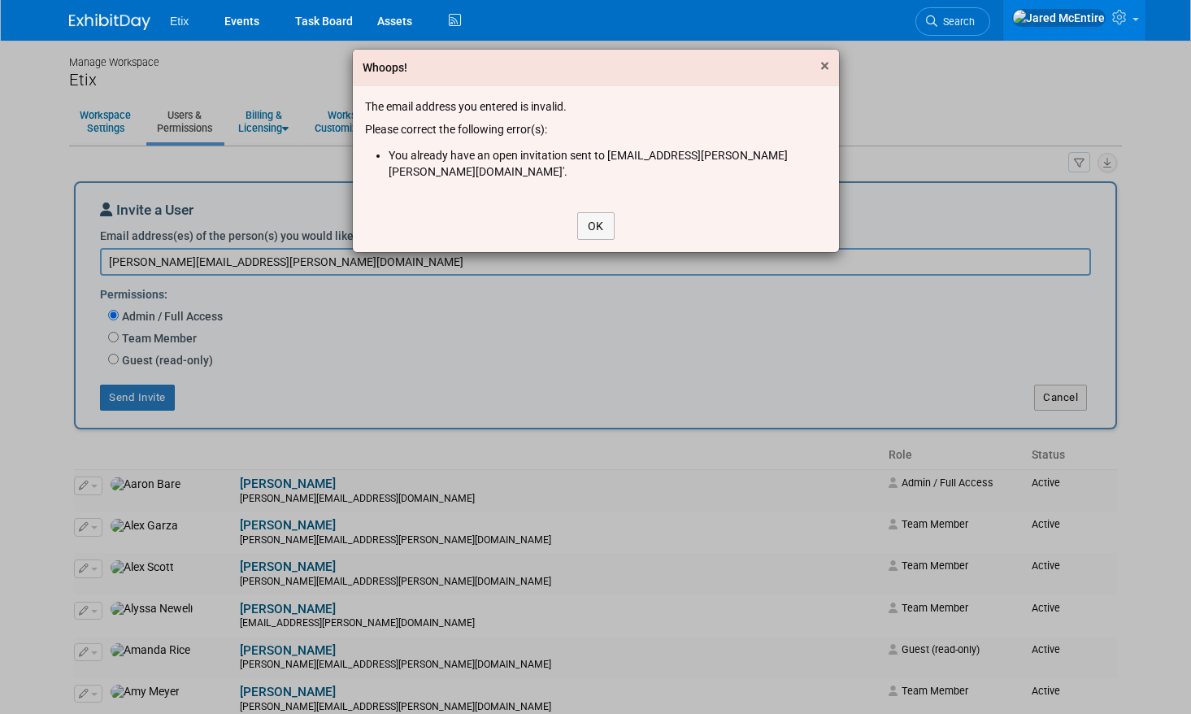
click at [824, 70] on span "×" at bounding box center [824, 66] width 9 height 20
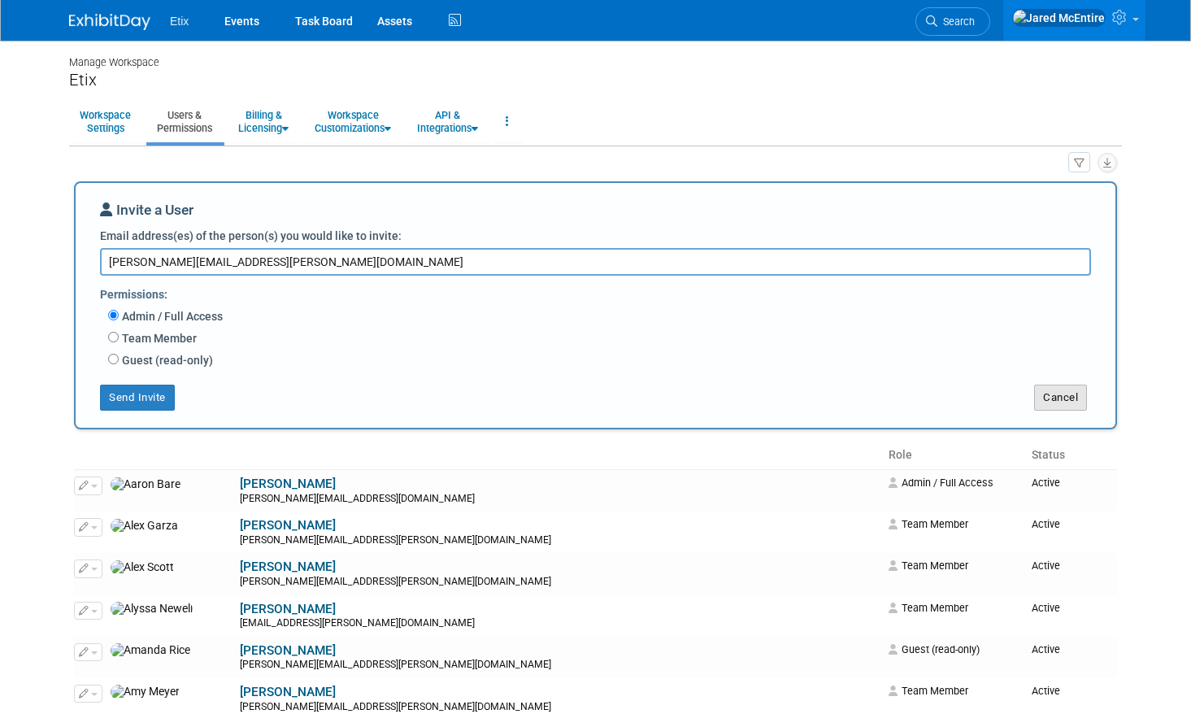
click at [1064, 408] on button "Cancel" at bounding box center [1060, 398] width 53 height 26
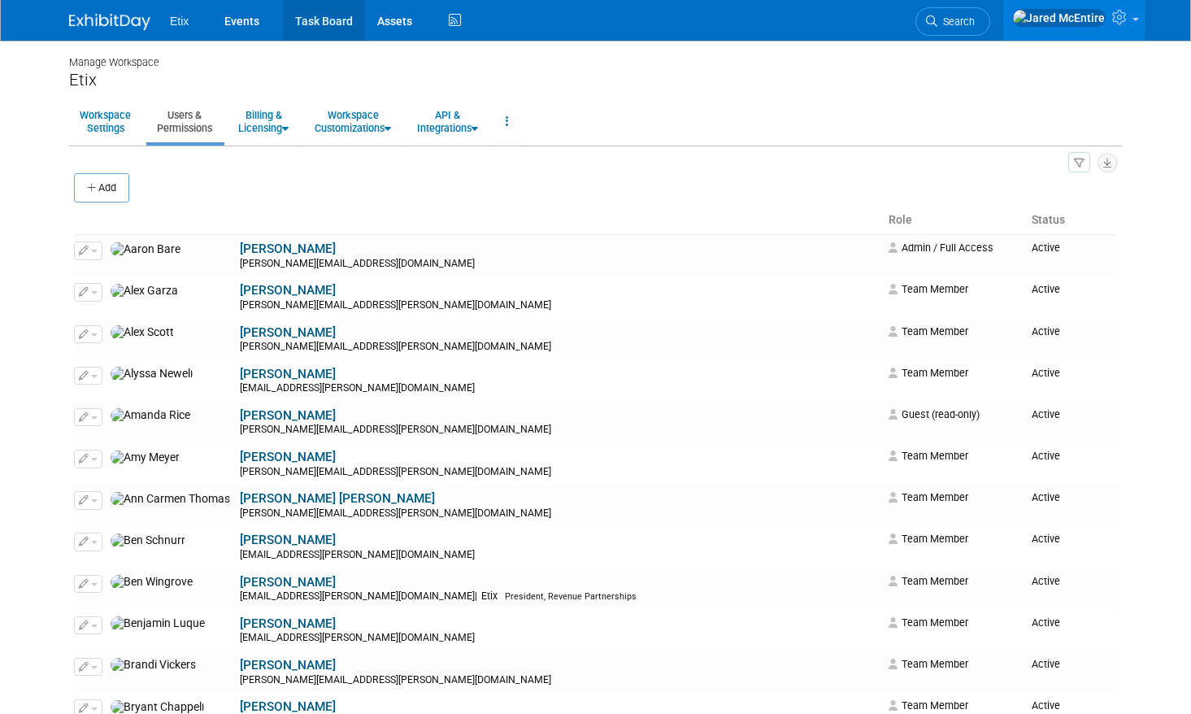
click at [328, 21] on link "Task Board" at bounding box center [324, 20] width 82 height 41
